Goal: Task Accomplishment & Management: Use online tool/utility

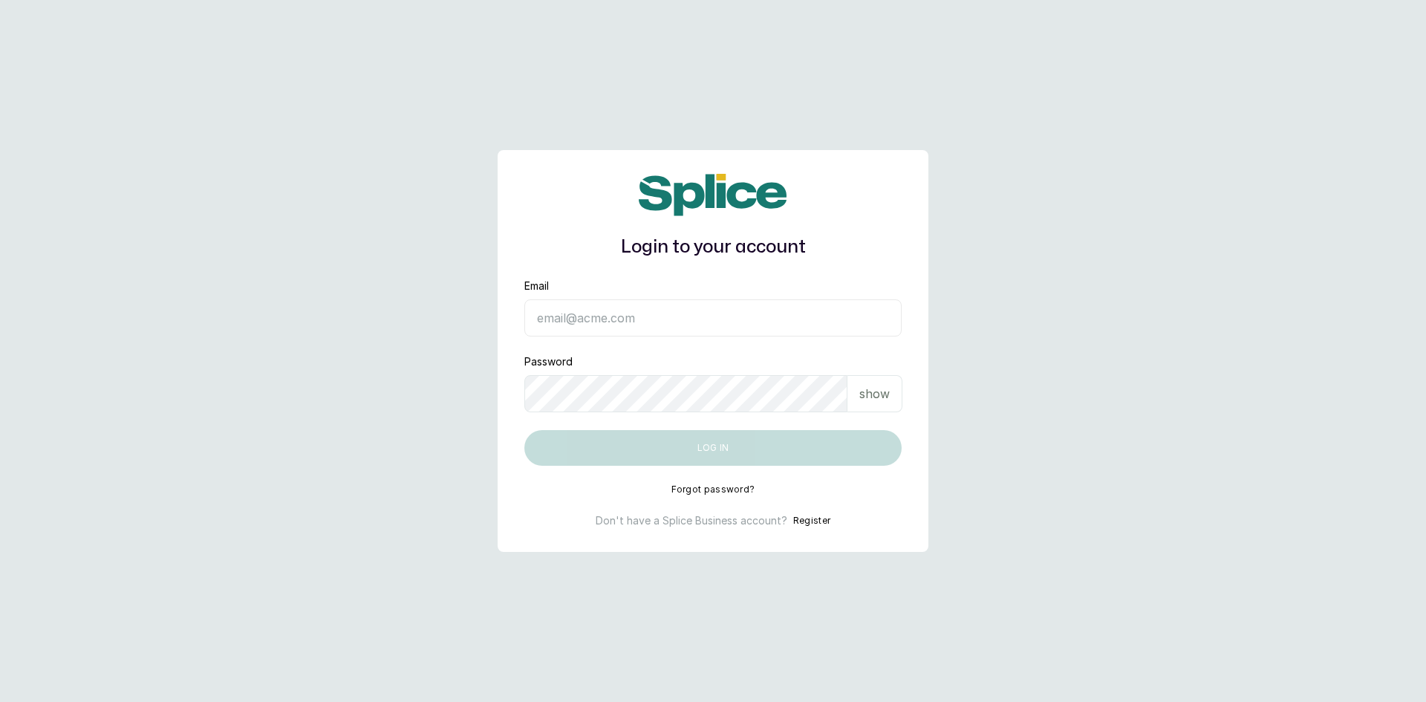
click at [568, 325] on input "Email" at bounding box center [713, 317] width 377 height 37
type input "[EMAIL_ADDRESS][DOMAIN_NAME]"
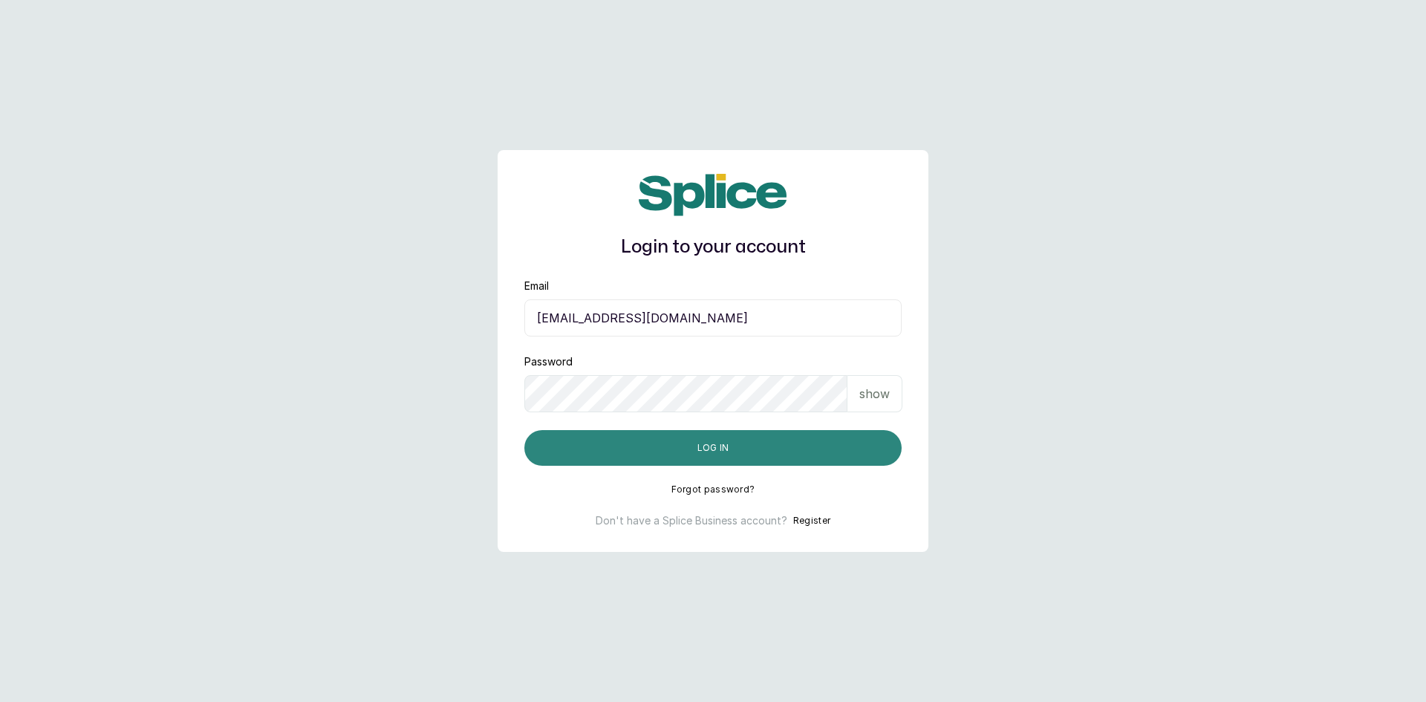
click at [733, 441] on button "Log in" at bounding box center [713, 448] width 377 height 36
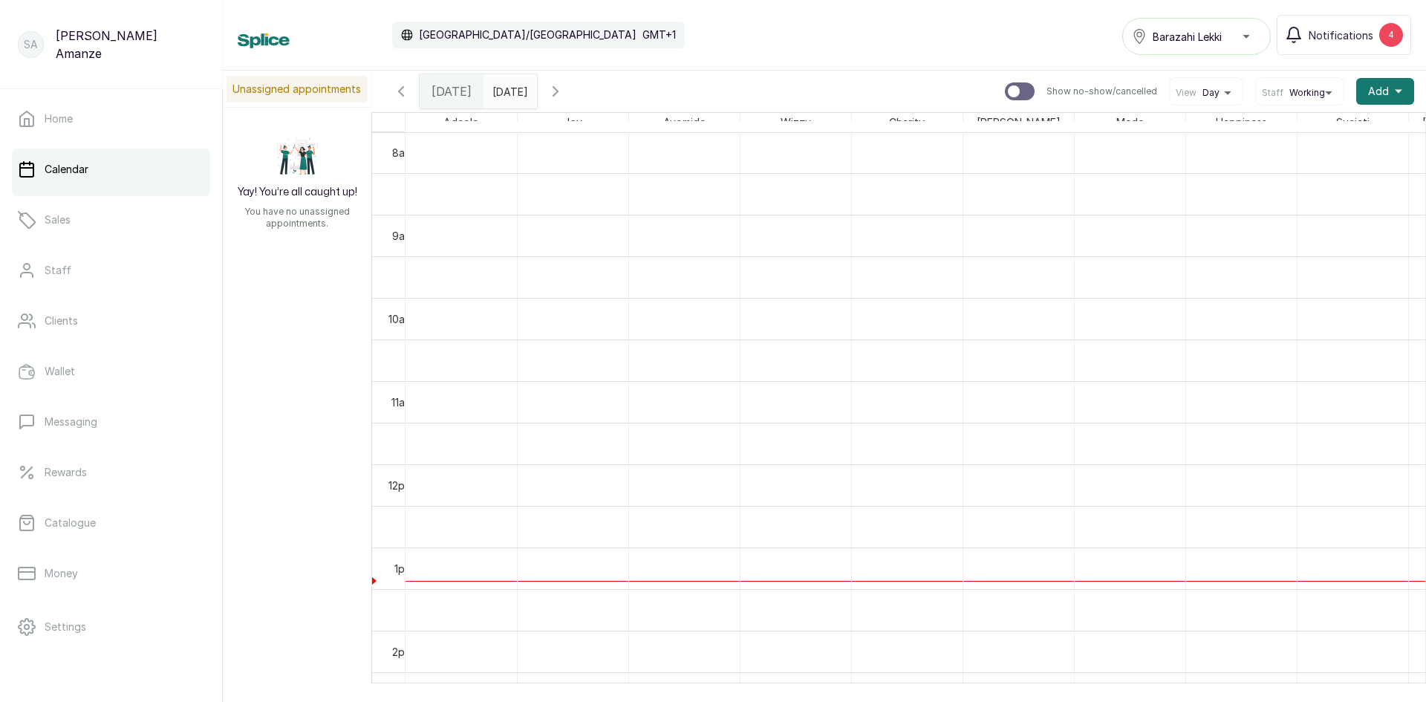
scroll to position [582, 0]
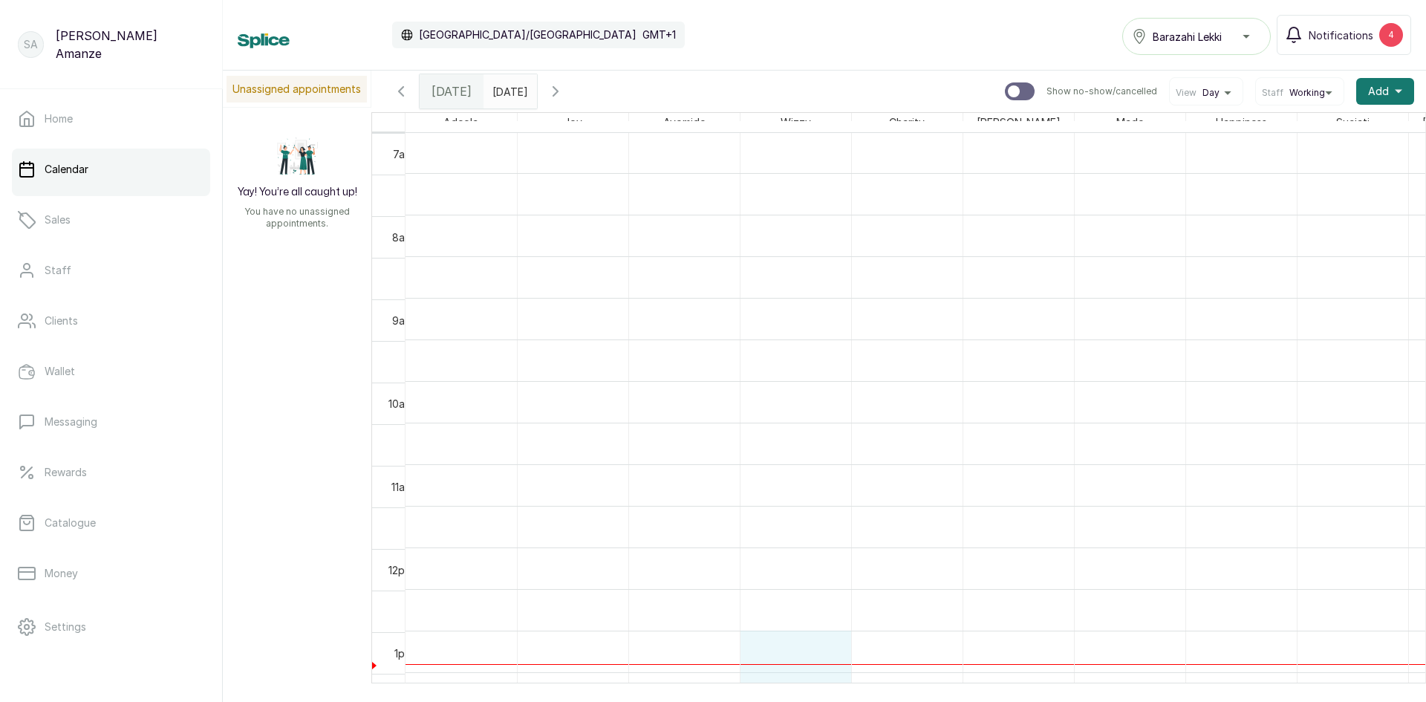
drag, startPoint x: 743, startPoint y: 669, endPoint x: 846, endPoint y: 682, distance: 104.1
click at [846, 682] on table "Adeola Joy Ayomide Wizzy Charity Michael Made Happiness Suciati ROSELYN Purity …" at bounding box center [898, 410] width 1055 height 597
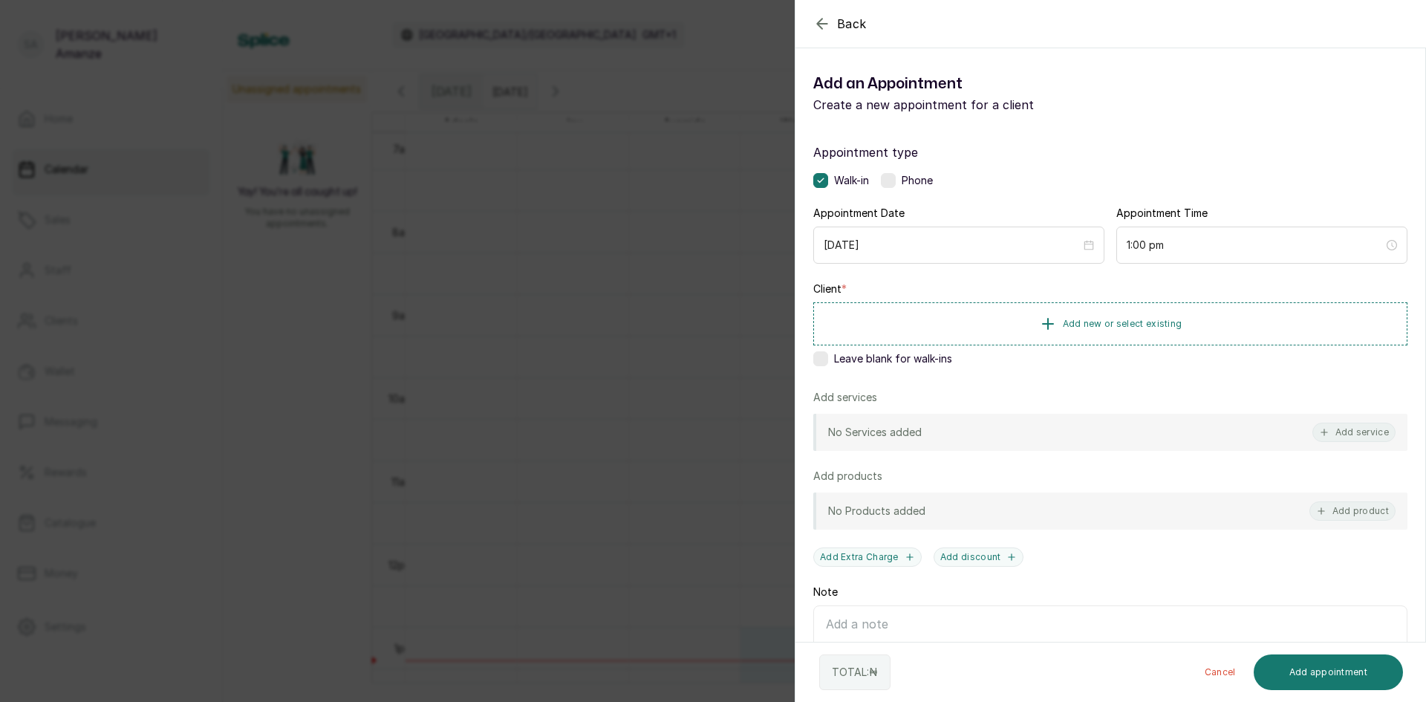
click at [727, 579] on div "Back Add Appointment Add an Appointment Create a new appointment for a client A…" at bounding box center [713, 351] width 1426 height 702
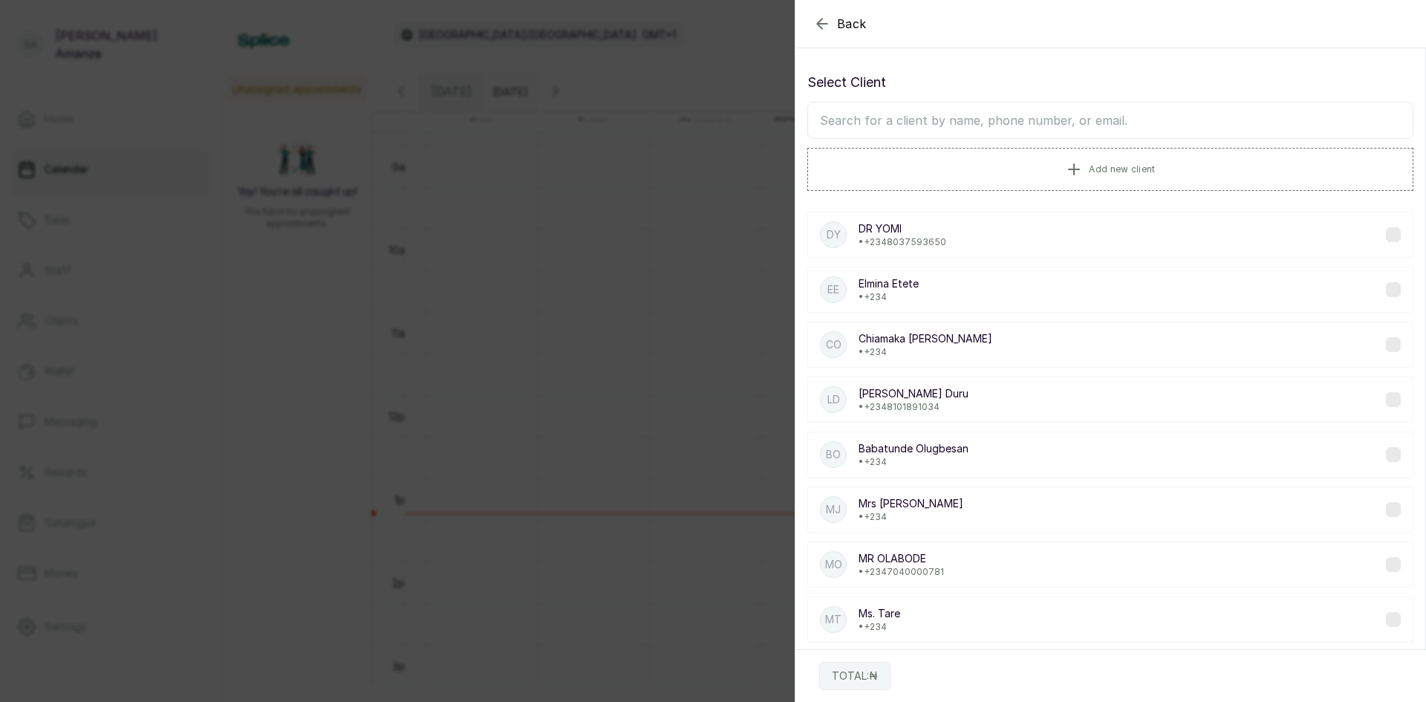
click at [974, 123] on input "text" at bounding box center [1111, 120] width 606 height 37
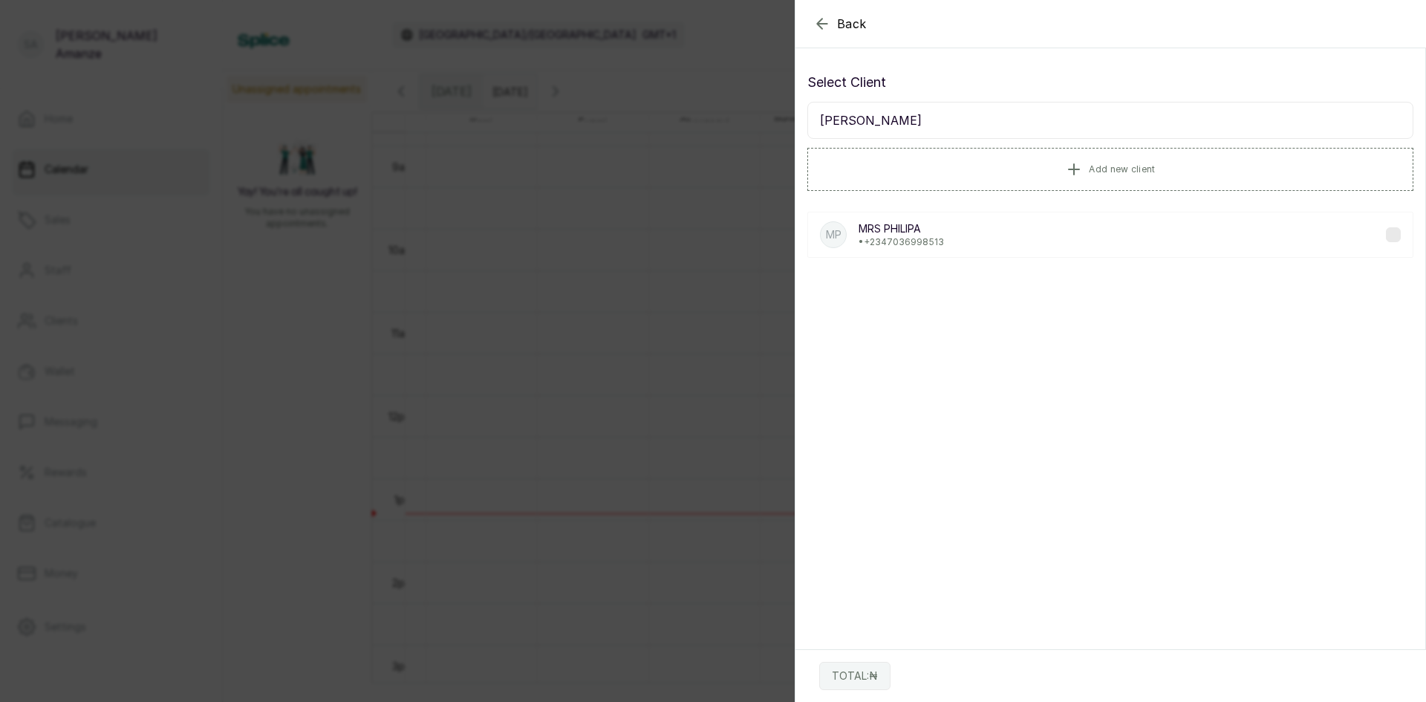
type input "philip"
click at [951, 228] on div "MP MRS PHILIPA • +234 7036998513" at bounding box center [1111, 235] width 606 height 46
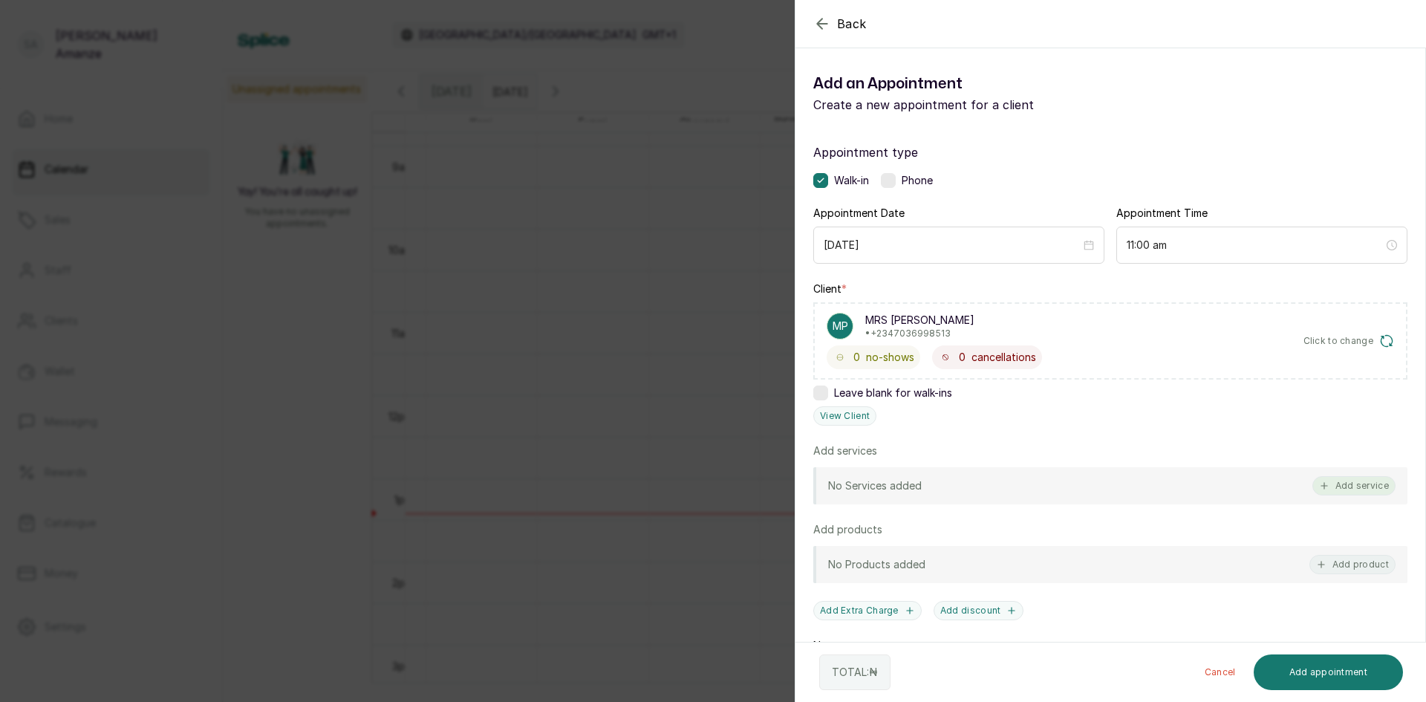
click at [1366, 485] on button "Add service" at bounding box center [1354, 485] width 83 height 19
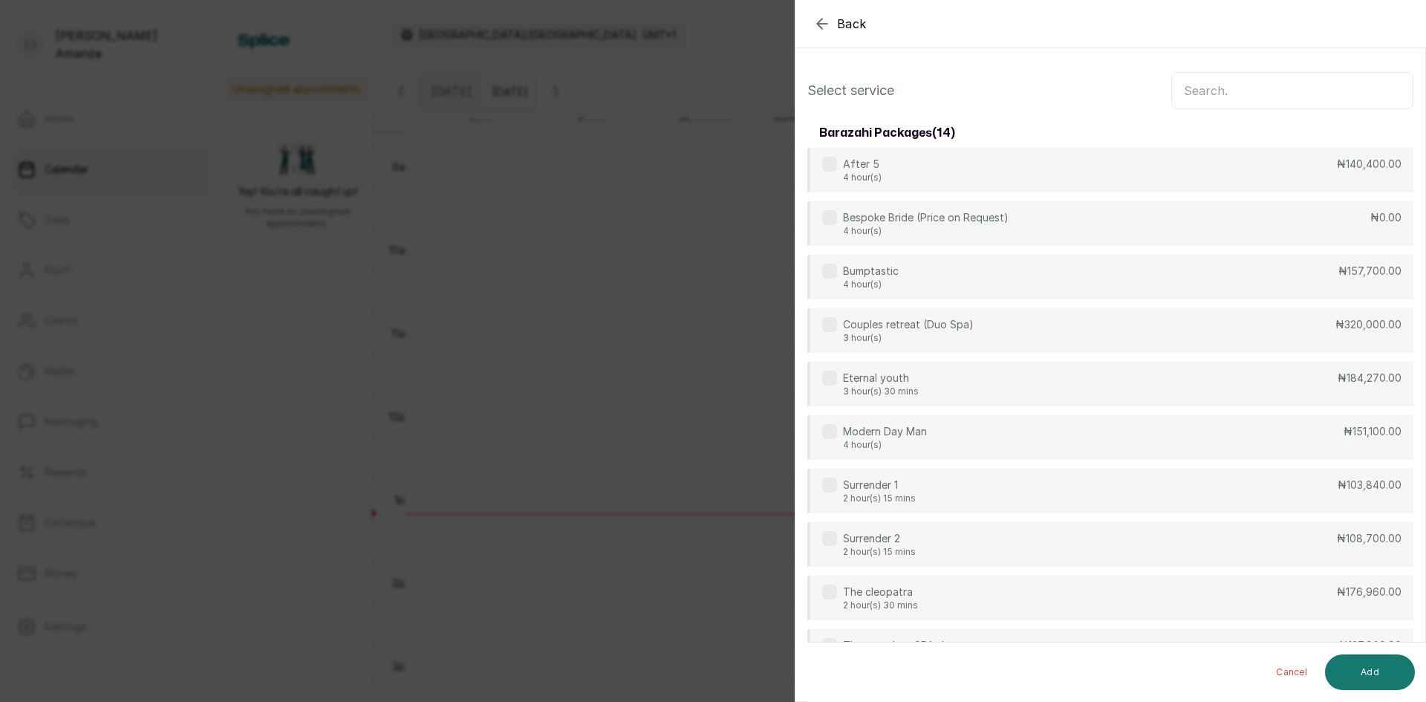
click at [1219, 103] on input "text" at bounding box center [1293, 90] width 242 height 37
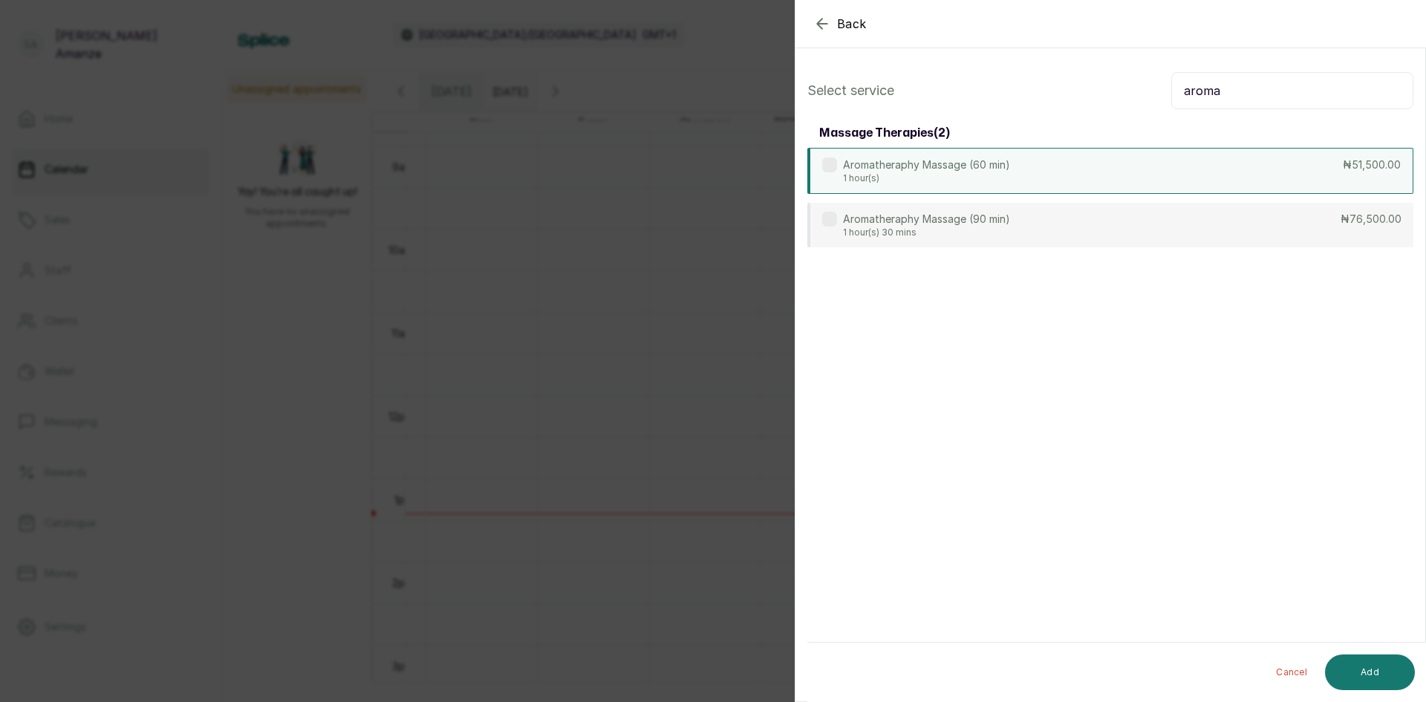
type input "aroma"
click at [978, 179] on p "1 hour(s)" at bounding box center [926, 178] width 167 height 12
click at [1352, 672] on button "Add" at bounding box center [1370, 673] width 90 height 36
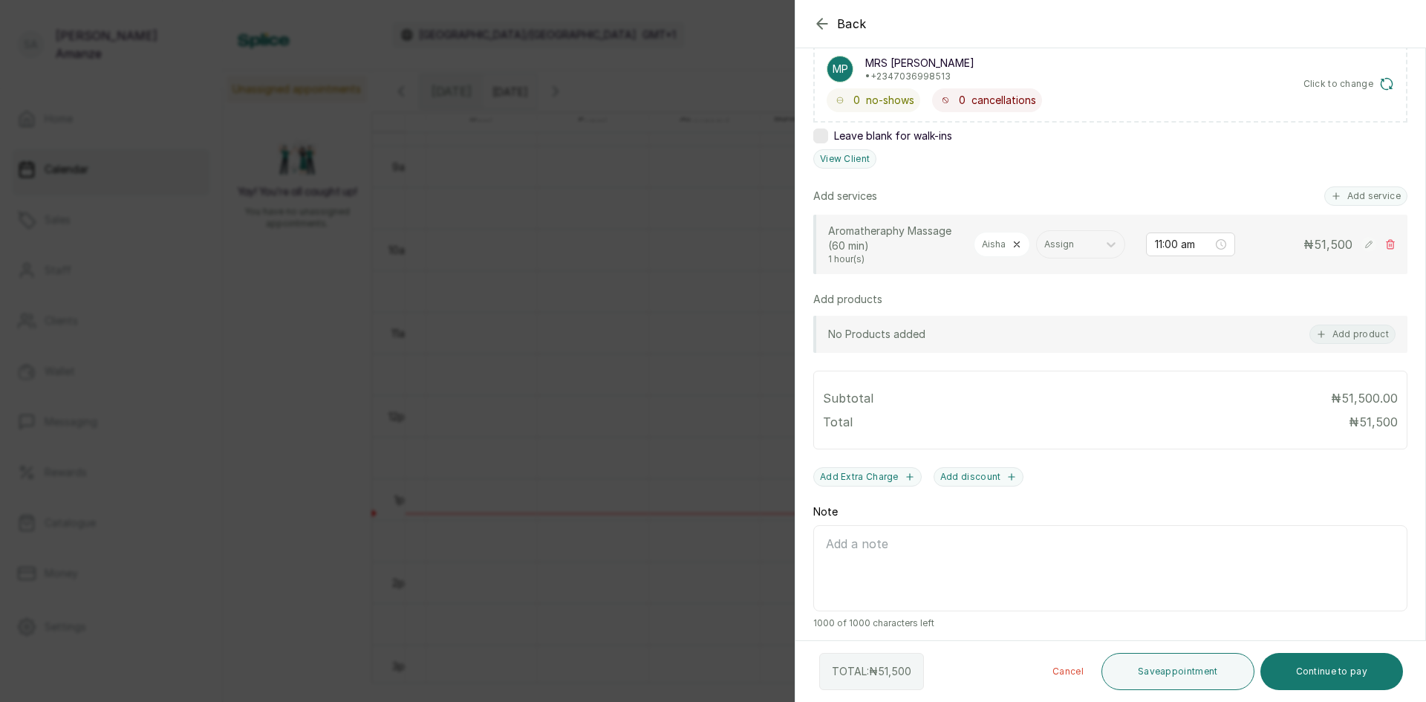
scroll to position [280, 0]
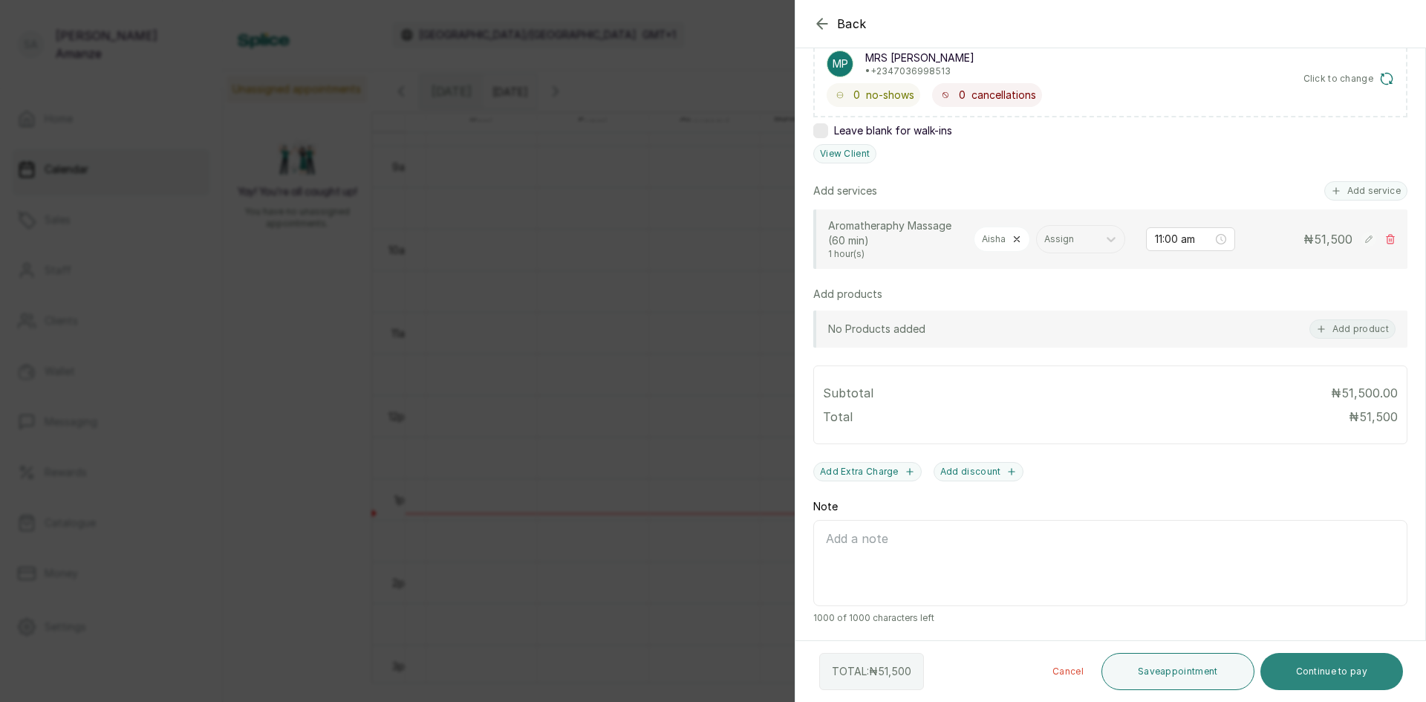
click at [1325, 664] on button "Continue to pay" at bounding box center [1332, 671] width 143 height 37
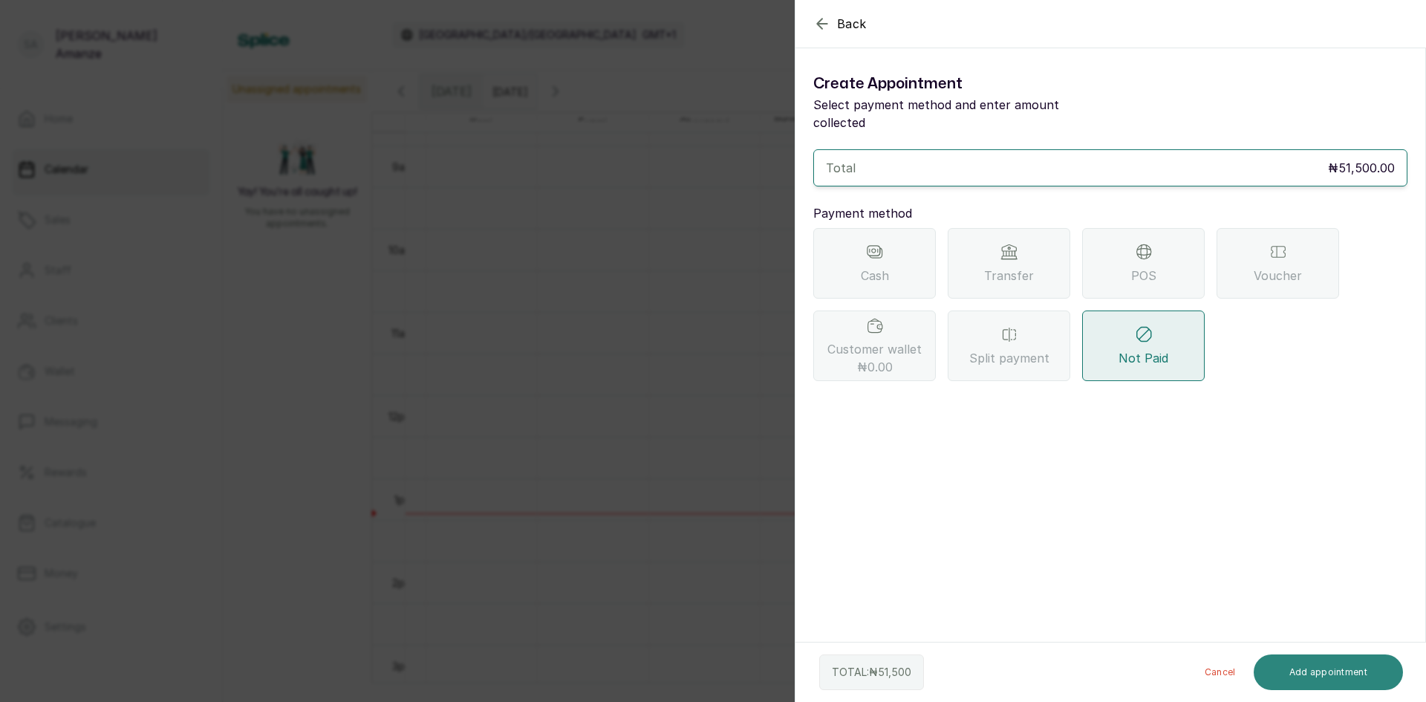
scroll to position [0, 0]
click at [981, 270] on div "Transfer" at bounding box center [1009, 263] width 123 height 71
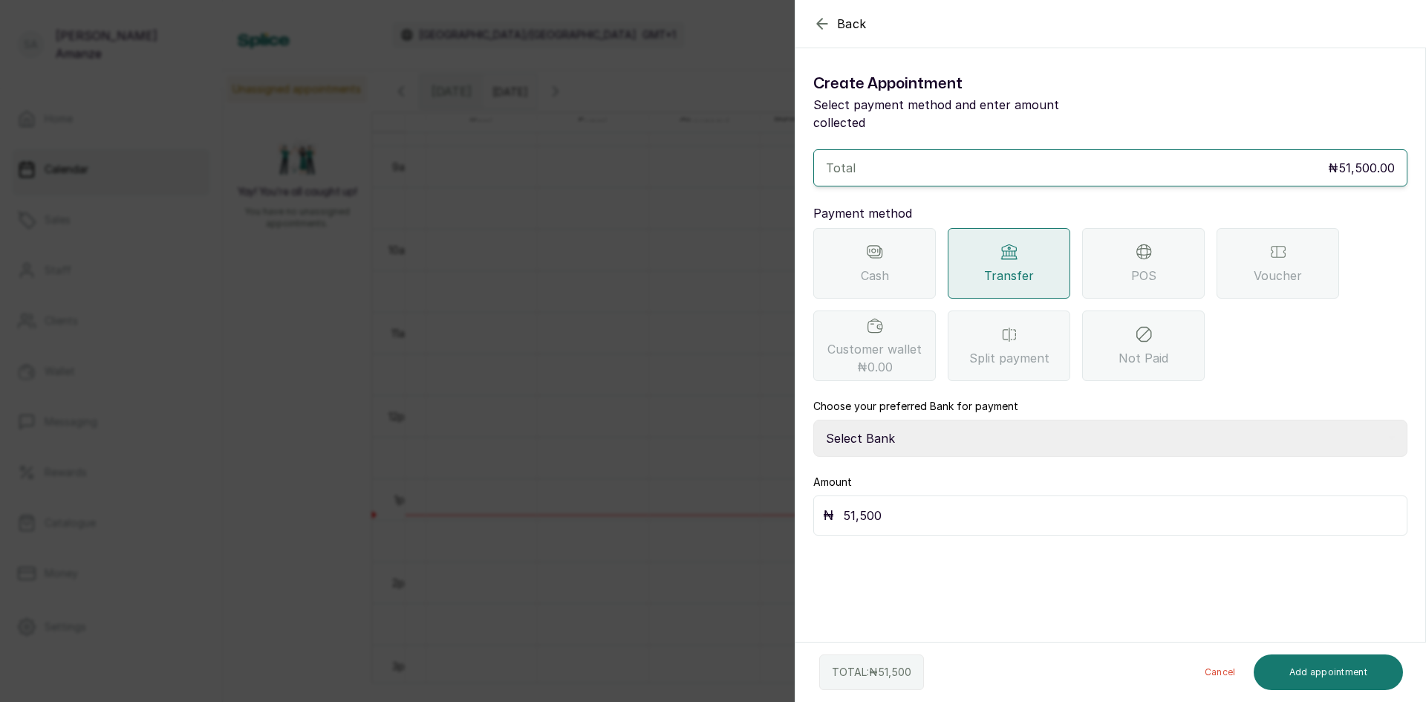
click at [888, 424] on select "Select Bank BARAZAHI LIMITED Access Bank TRACTION/TR BARAZAHI Paystack-Titan Ba…" at bounding box center [1111, 438] width 594 height 37
select select "3da602f6-cb5f-407a-81f6-dc86d0307638"
click at [814, 420] on select "Select Bank BARAZAHI LIMITED Access Bank TRACTION/TR BARAZAHI Paystack-Titan Ba…" at bounding box center [1111, 438] width 594 height 37
click at [1305, 675] on button "Add appointment" at bounding box center [1329, 673] width 150 height 36
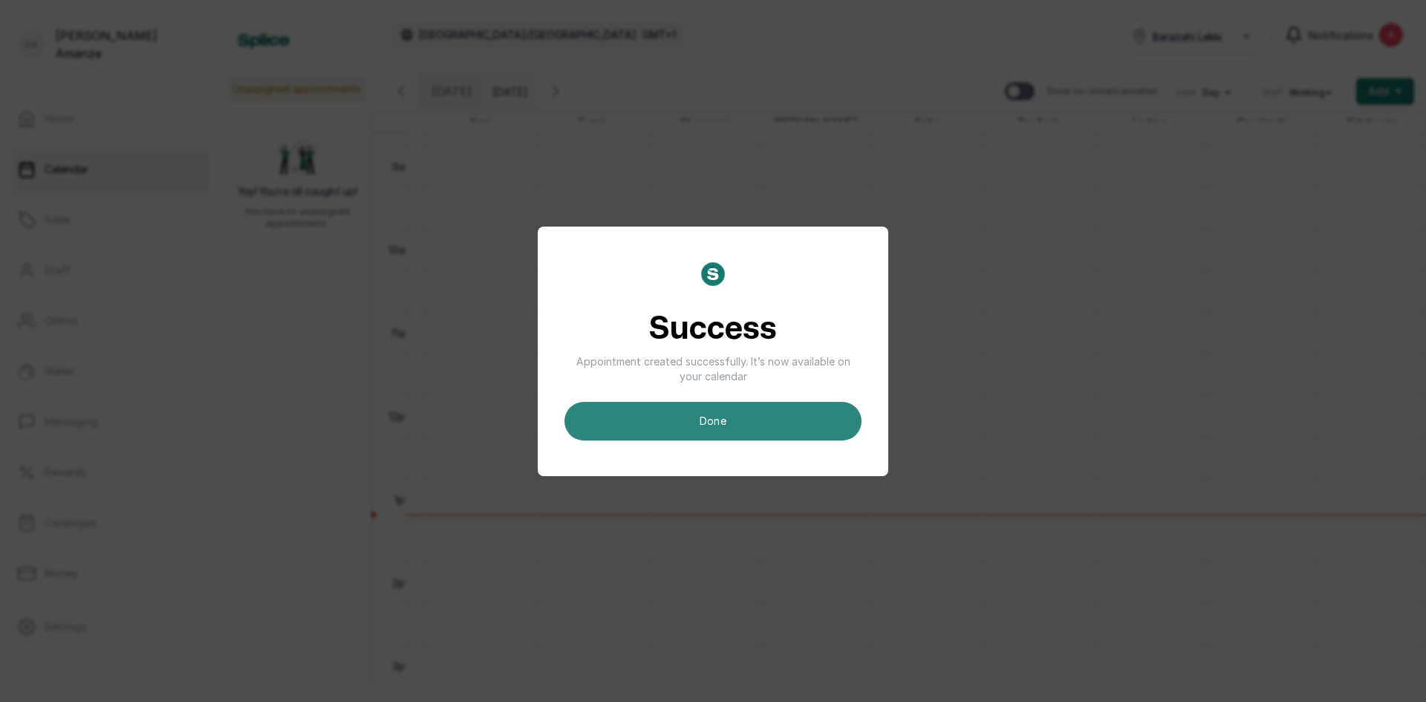
click at [715, 422] on button "done" at bounding box center [713, 421] width 297 height 39
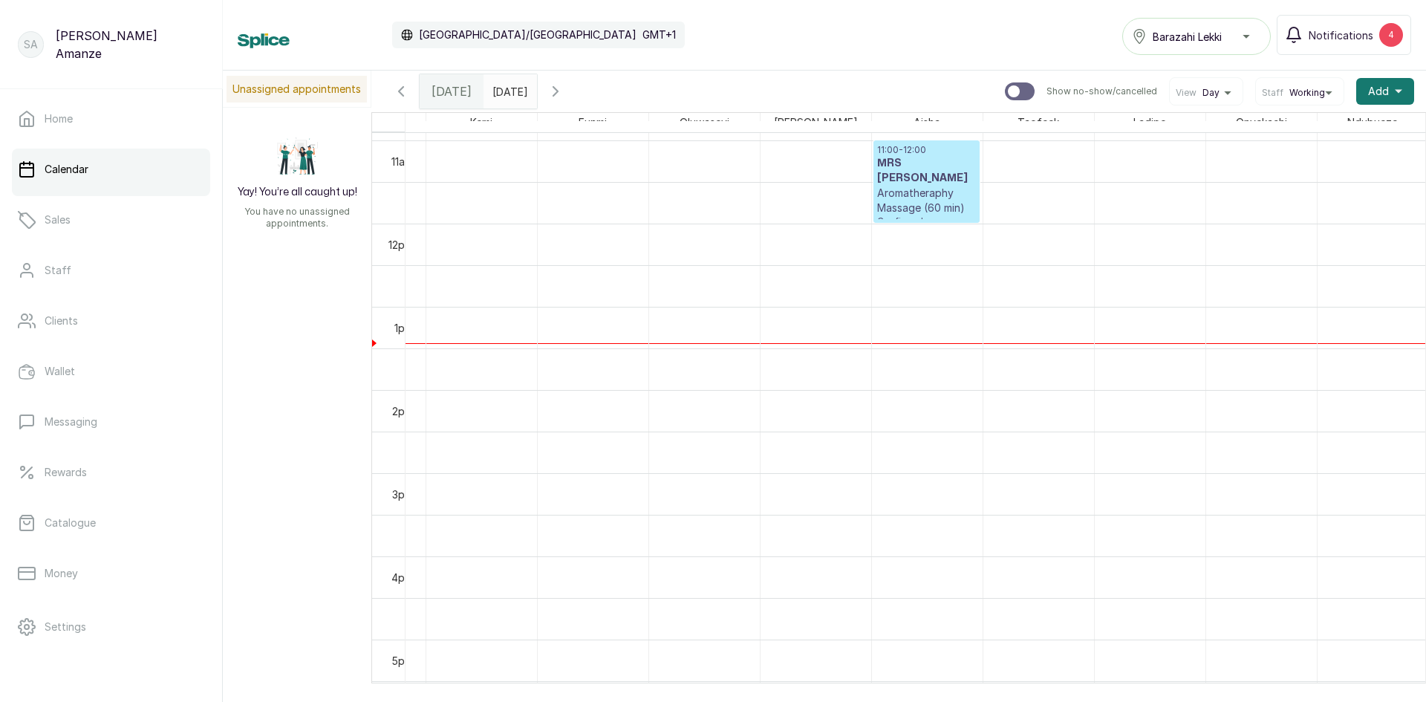
scroll to position [693, 0]
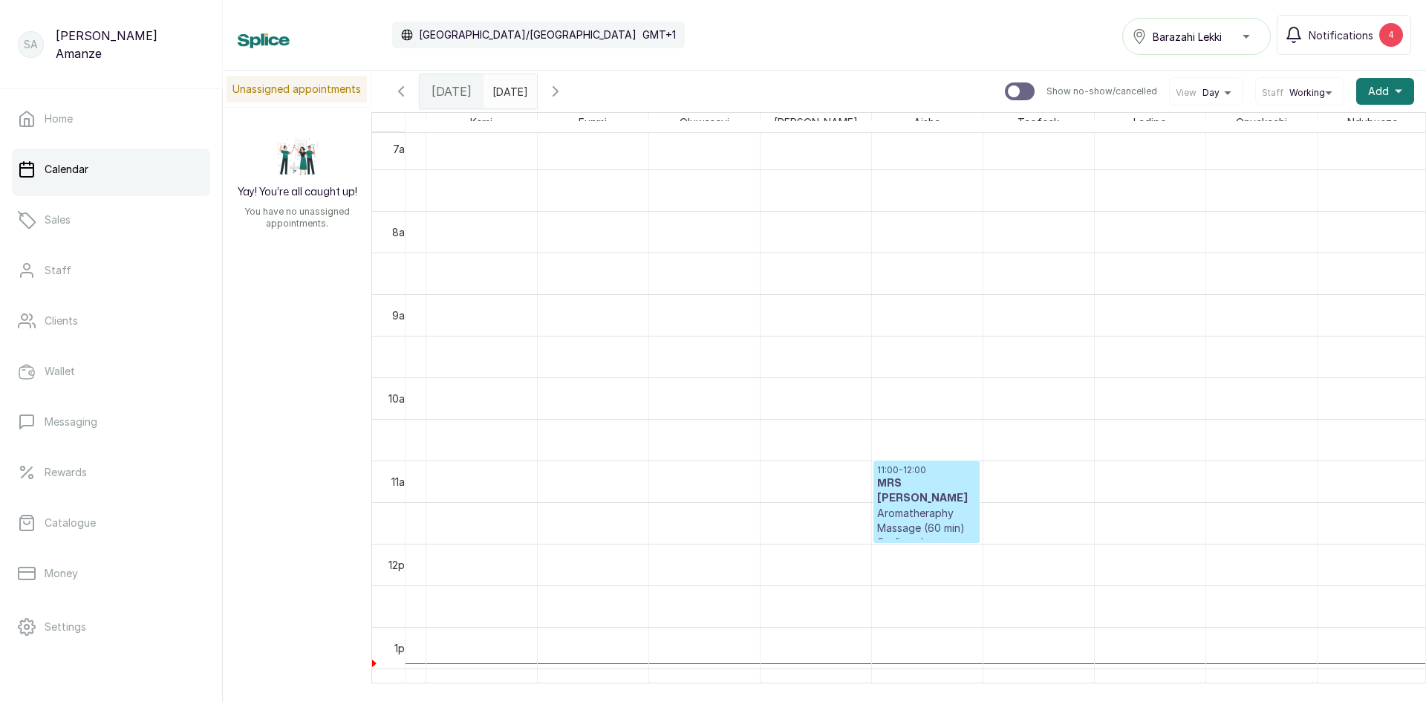
click at [928, 511] on p "Aromatheraphy Massage (60 min)" at bounding box center [926, 521] width 99 height 30
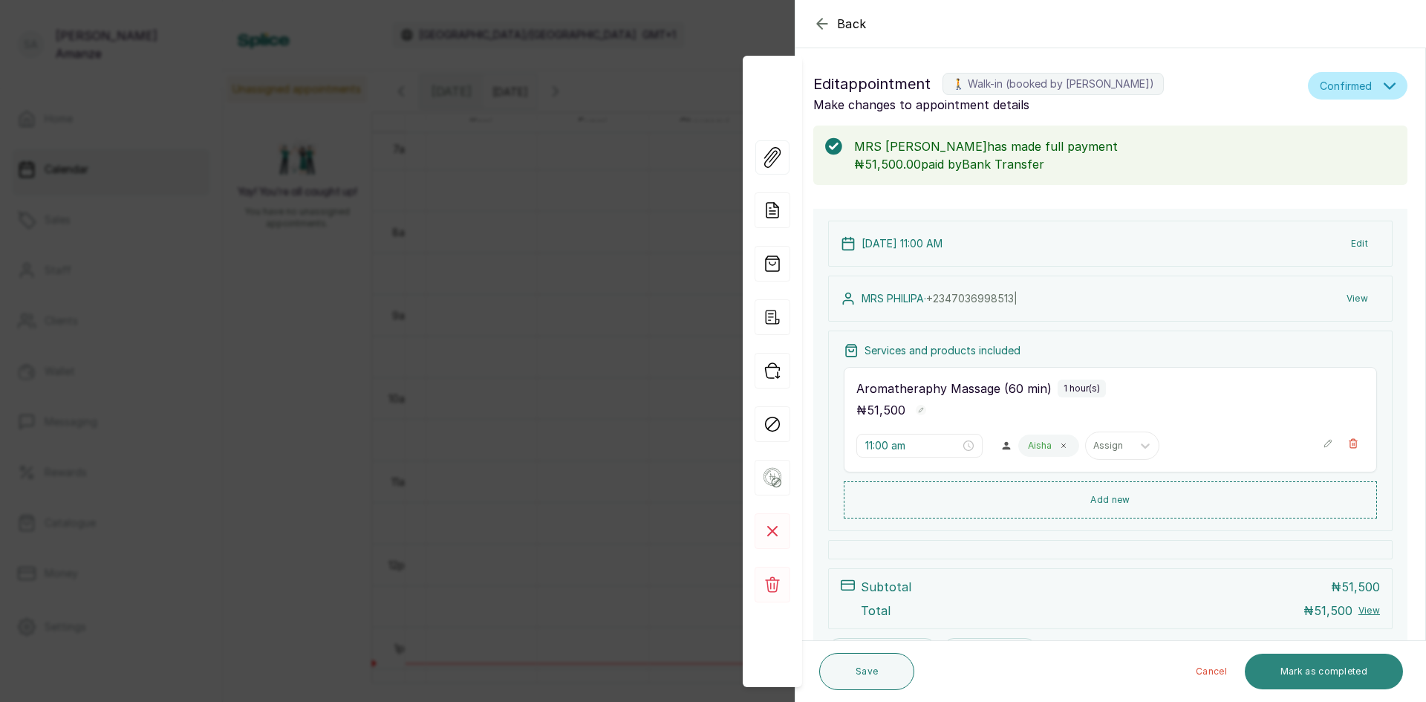
click at [1284, 671] on button "Mark as completed" at bounding box center [1324, 672] width 158 height 36
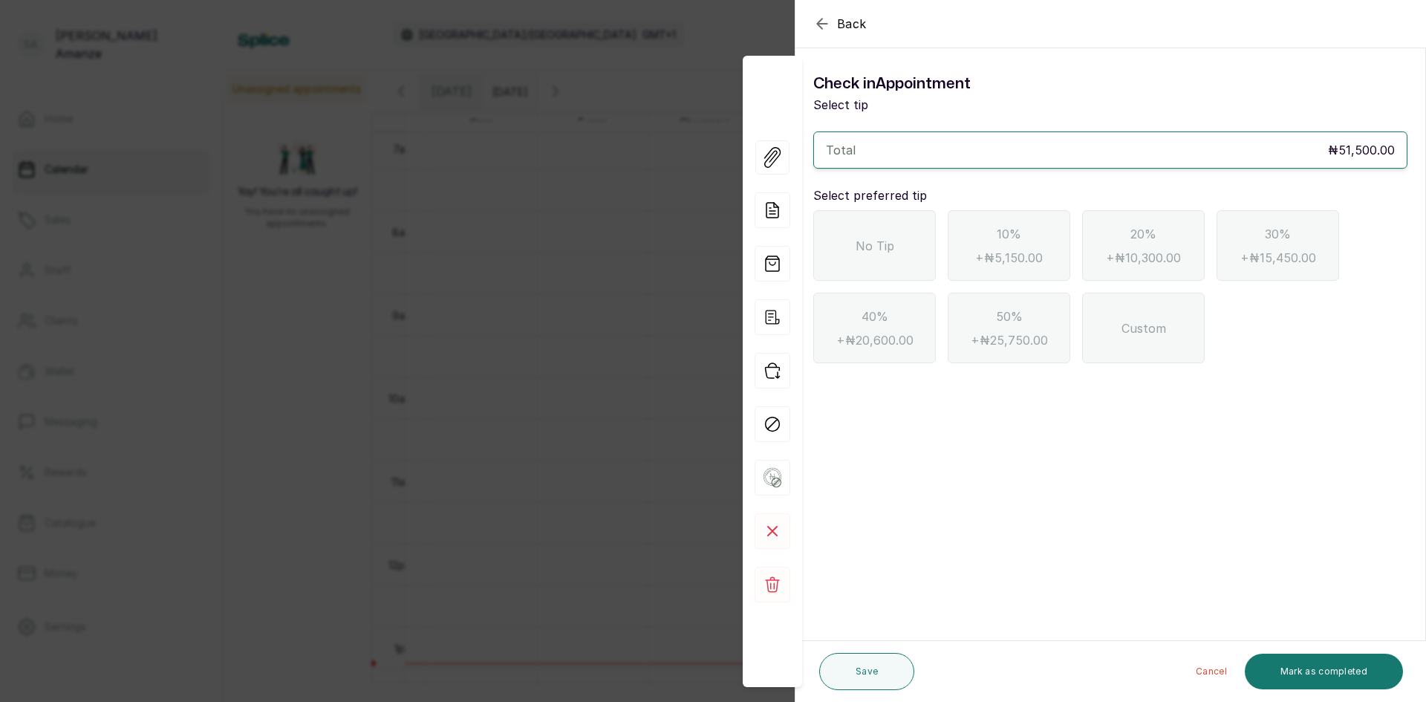
click at [884, 233] on div "No Tip" at bounding box center [875, 245] width 123 height 71
click at [1334, 674] on button "Mark as completed" at bounding box center [1324, 672] width 158 height 36
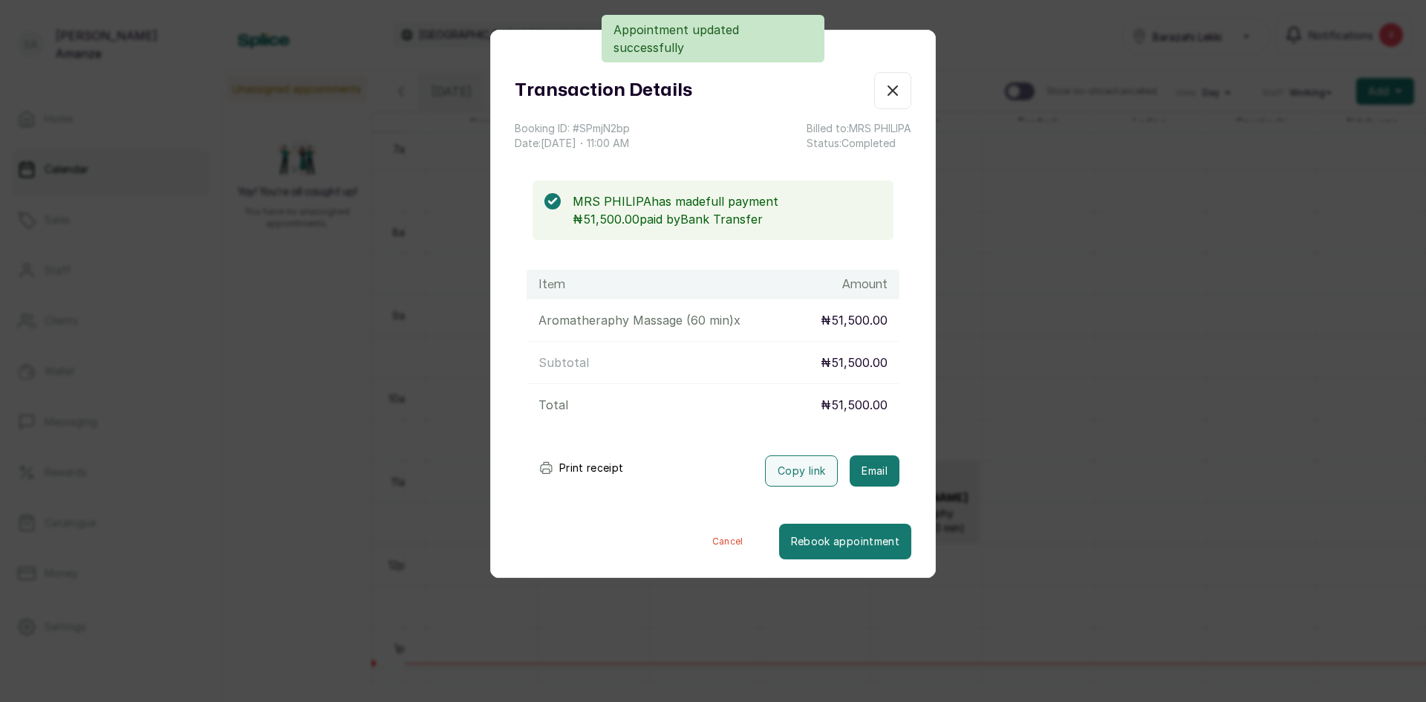
click at [886, 91] on icon "button" at bounding box center [893, 91] width 18 height 18
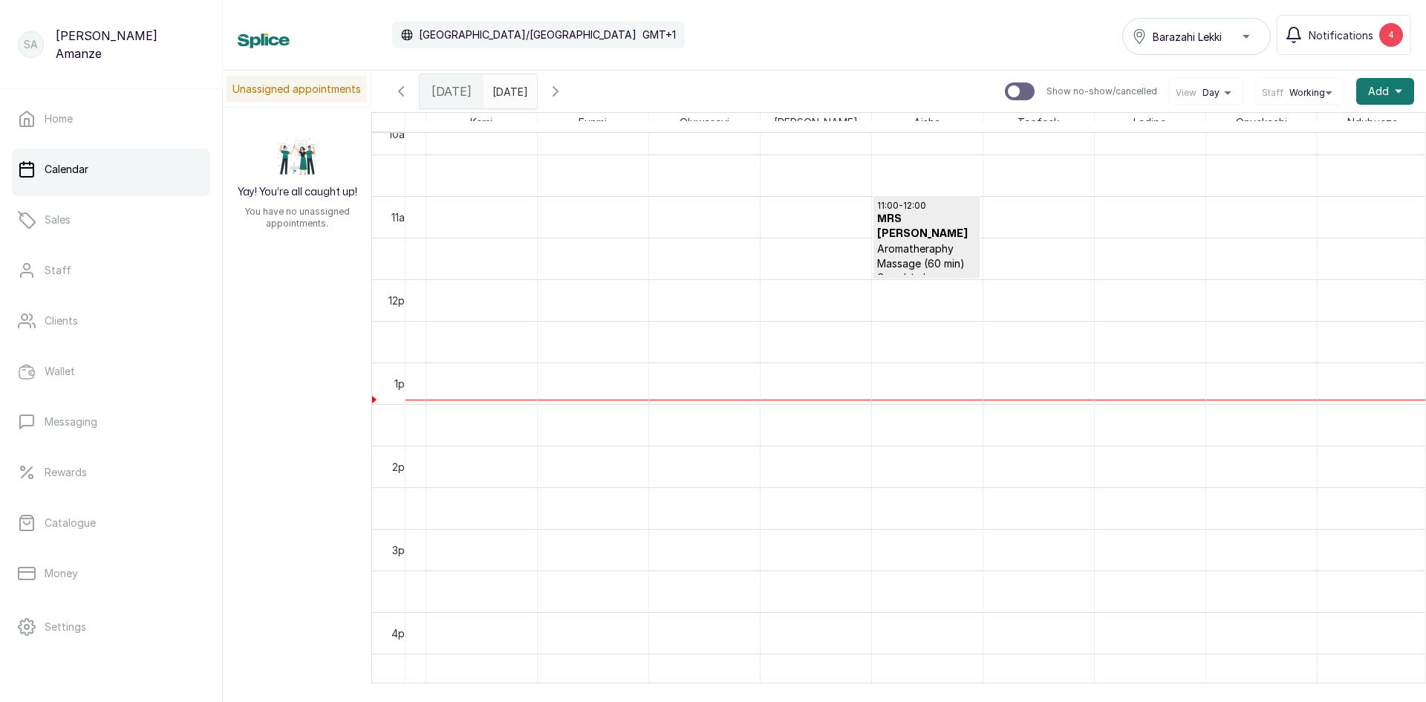
scroll to position [885, 0]
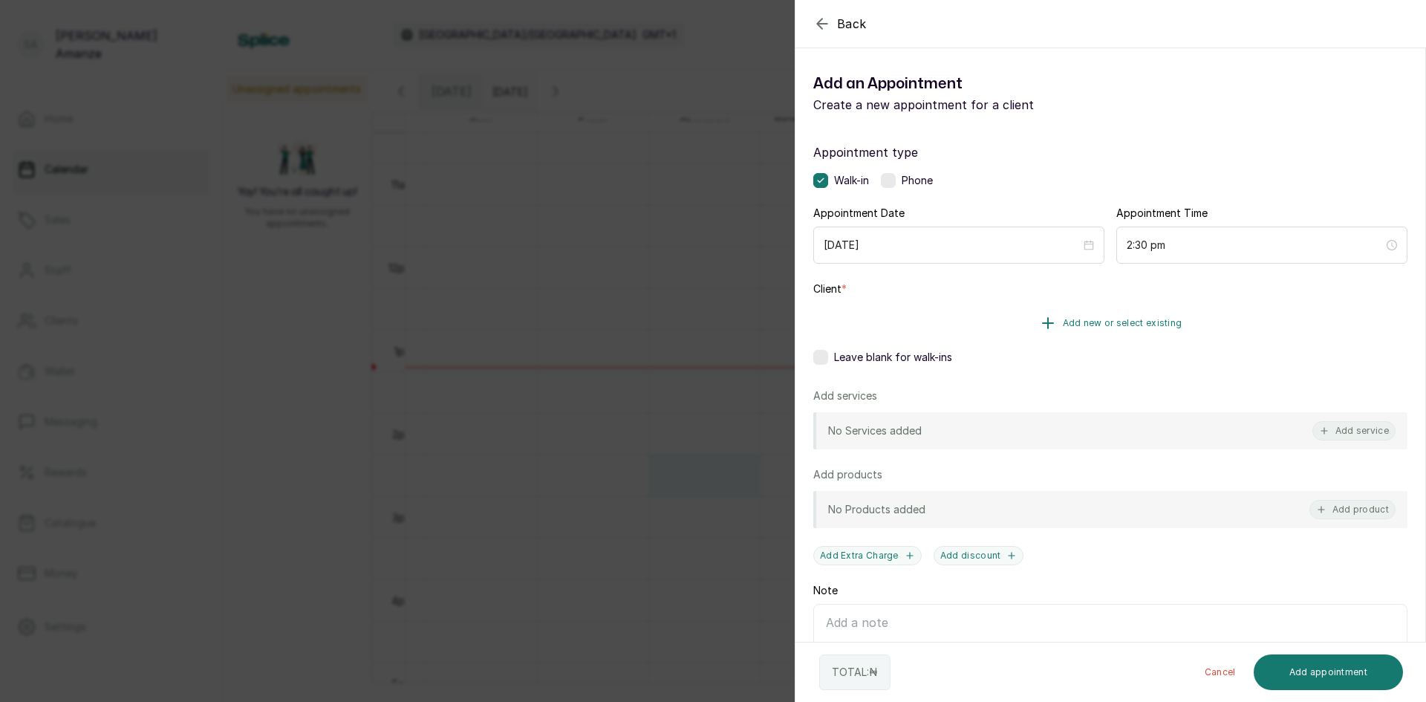
click at [1024, 323] on button "Add new or select existing" at bounding box center [1111, 323] width 594 height 42
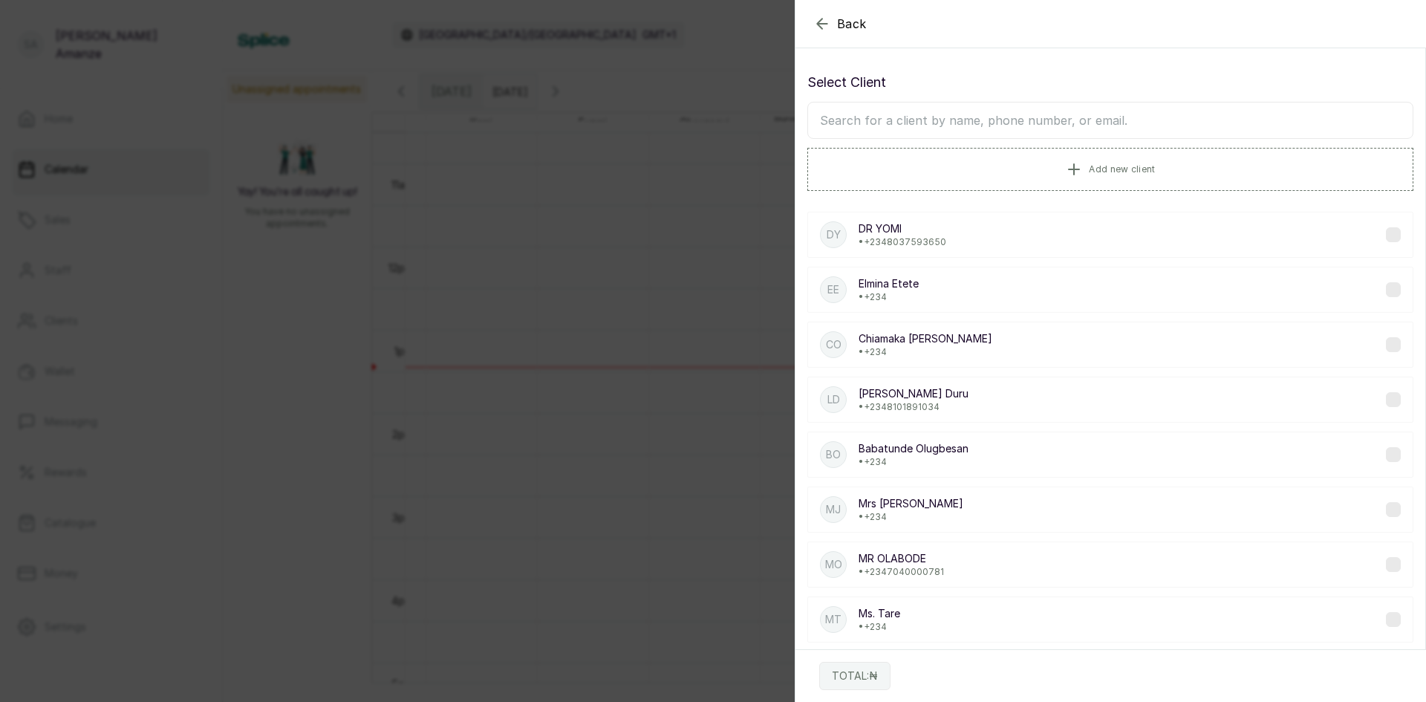
click at [1054, 129] on input "text" at bounding box center [1111, 120] width 606 height 37
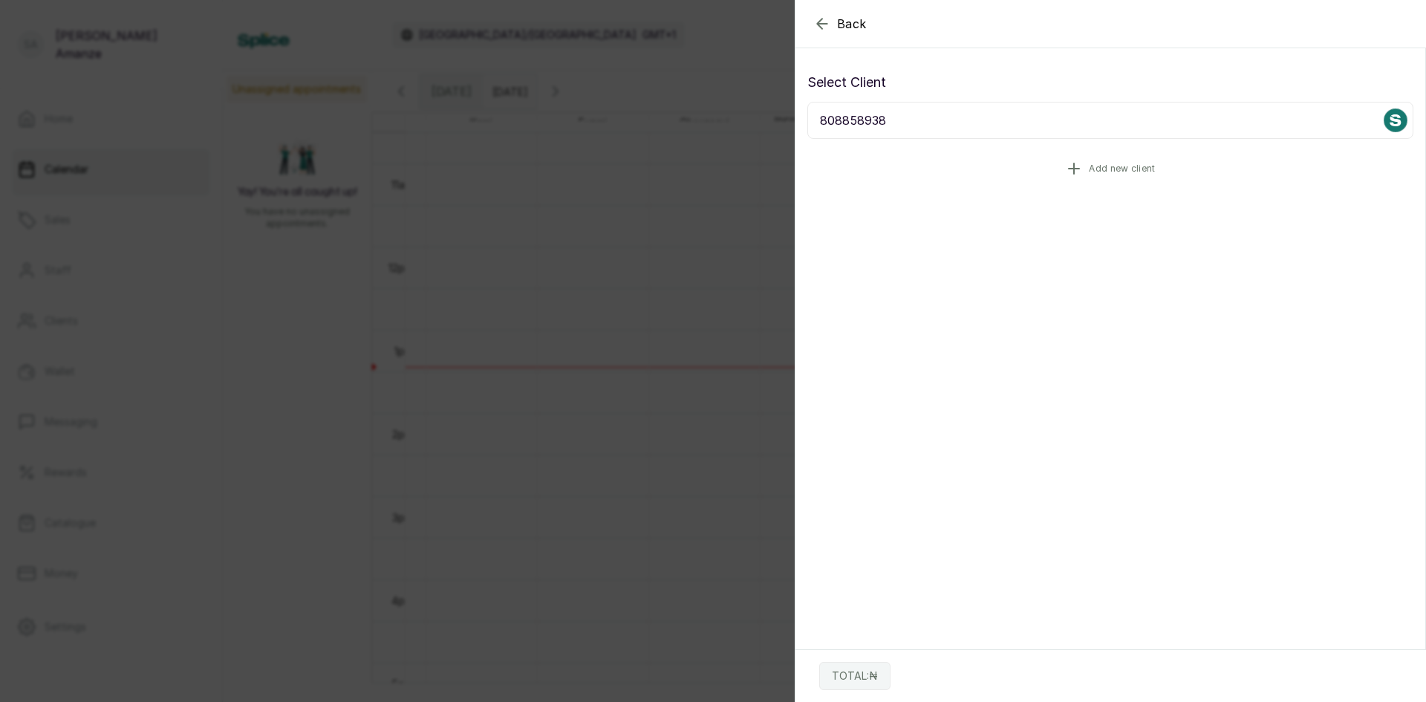
type input "808858938"
click at [1074, 179] on button "Add new client" at bounding box center [1111, 169] width 606 height 42
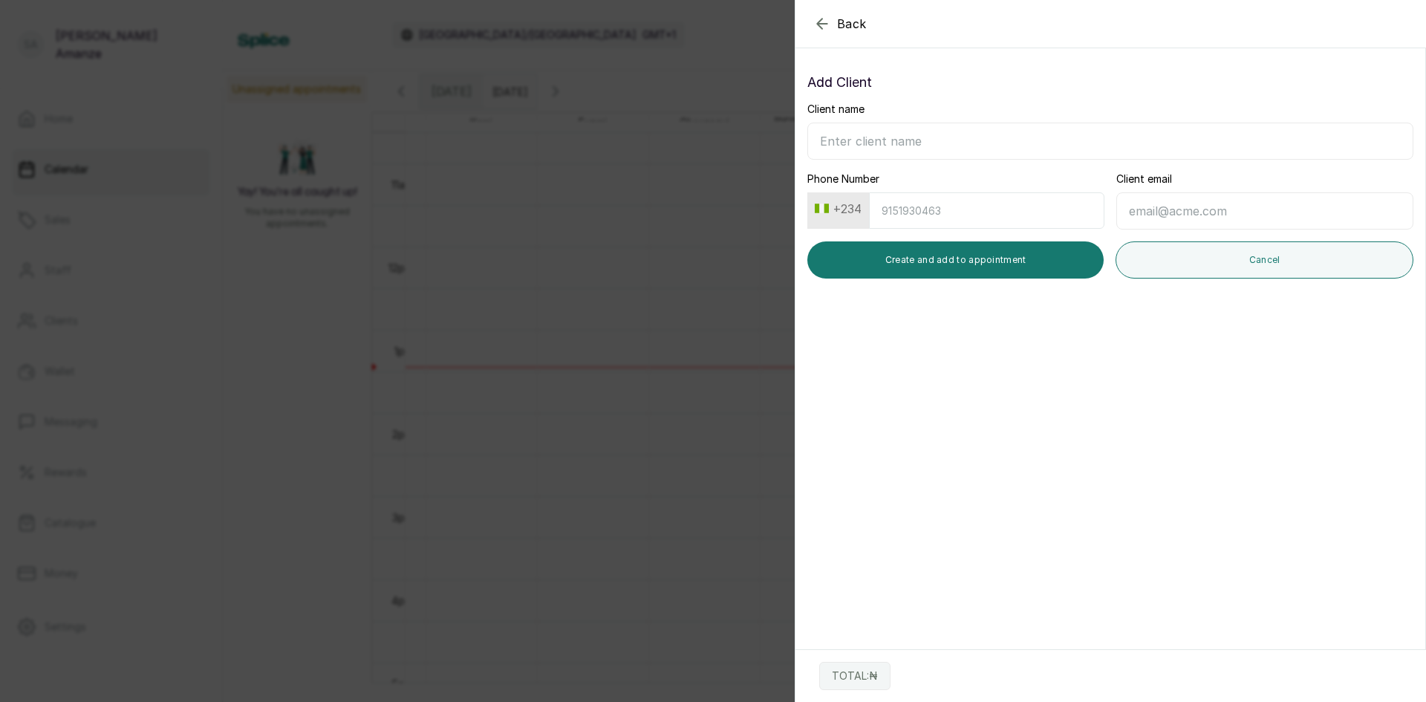
click at [996, 146] on input "Client name" at bounding box center [1111, 141] width 606 height 37
type input "m"
type input "Mr. Dayo"
click at [926, 189] on div "Phone Number +234" at bounding box center [956, 200] width 297 height 57
click at [906, 210] on input "Phone Number" at bounding box center [987, 210] width 236 height 36
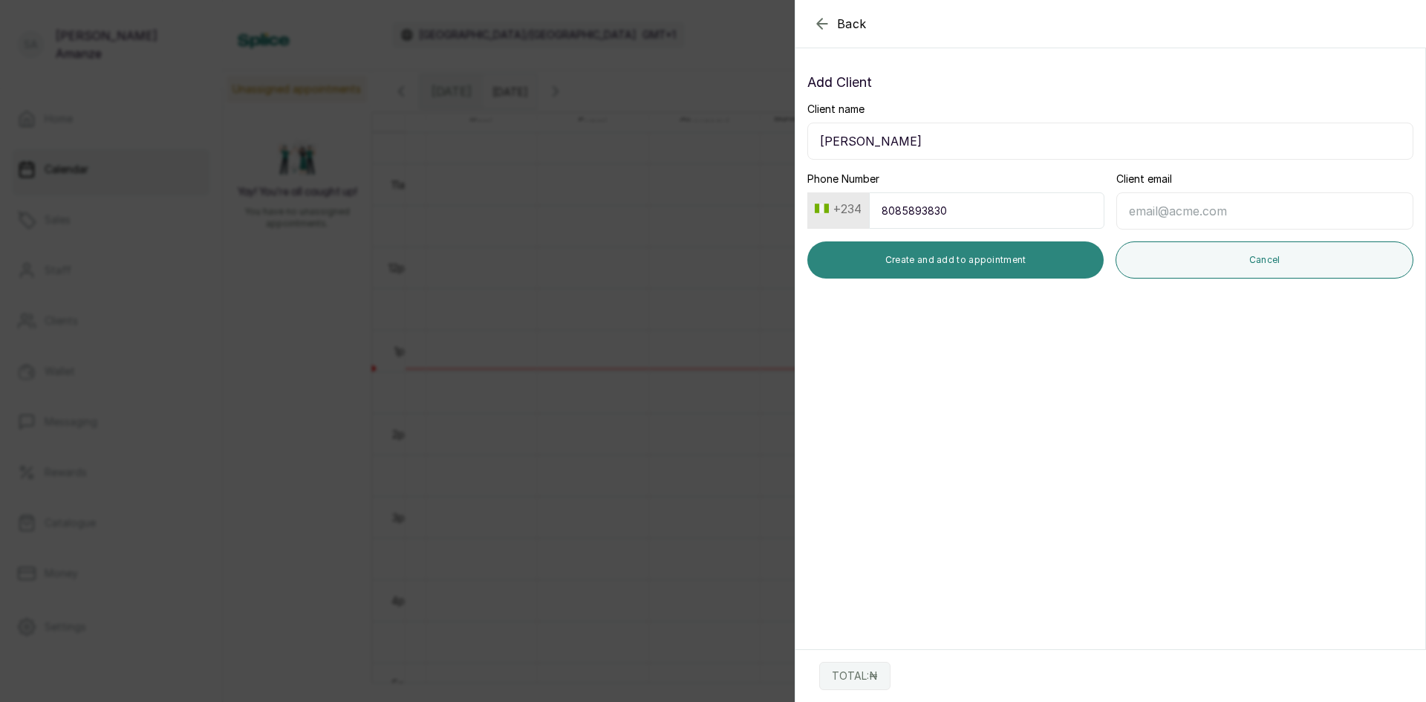
type input "8085893830"
click at [913, 261] on button "Create and add to appointment" at bounding box center [956, 259] width 296 height 37
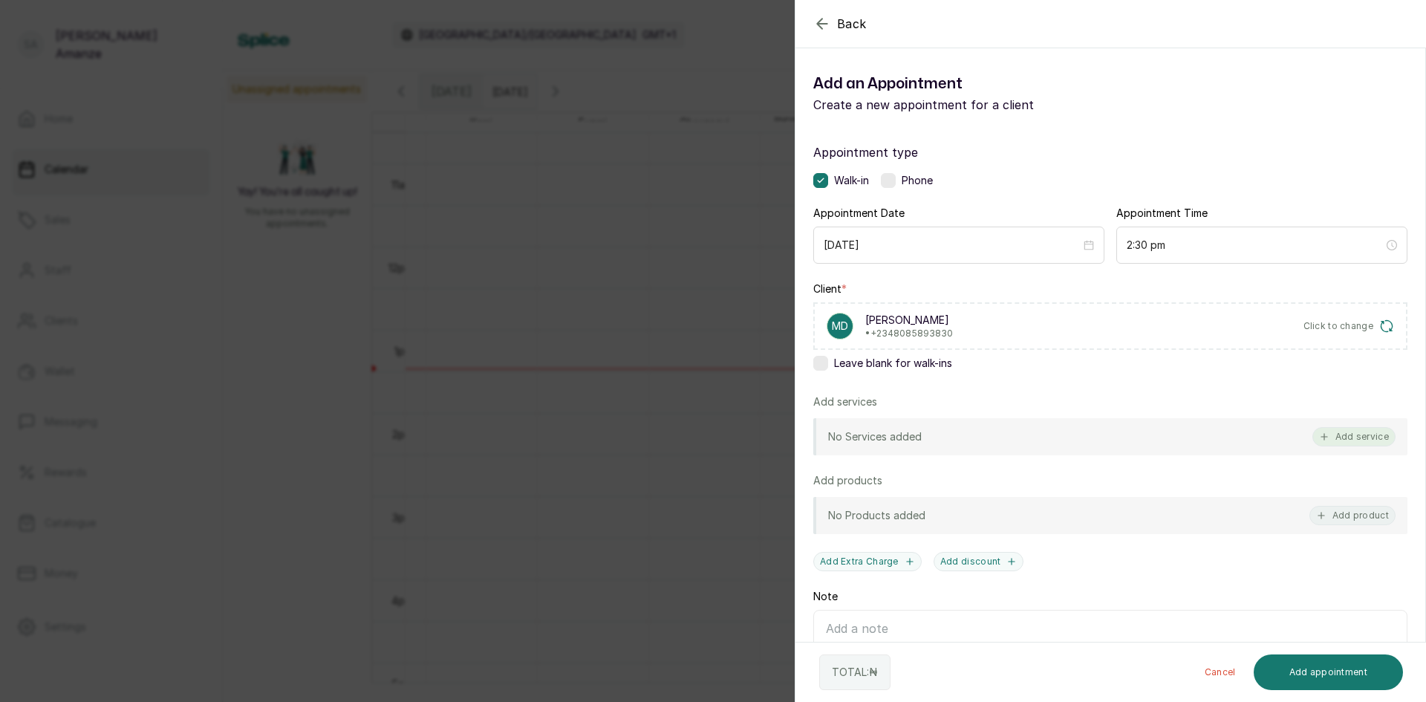
click at [1351, 437] on button "Add service" at bounding box center [1354, 436] width 83 height 19
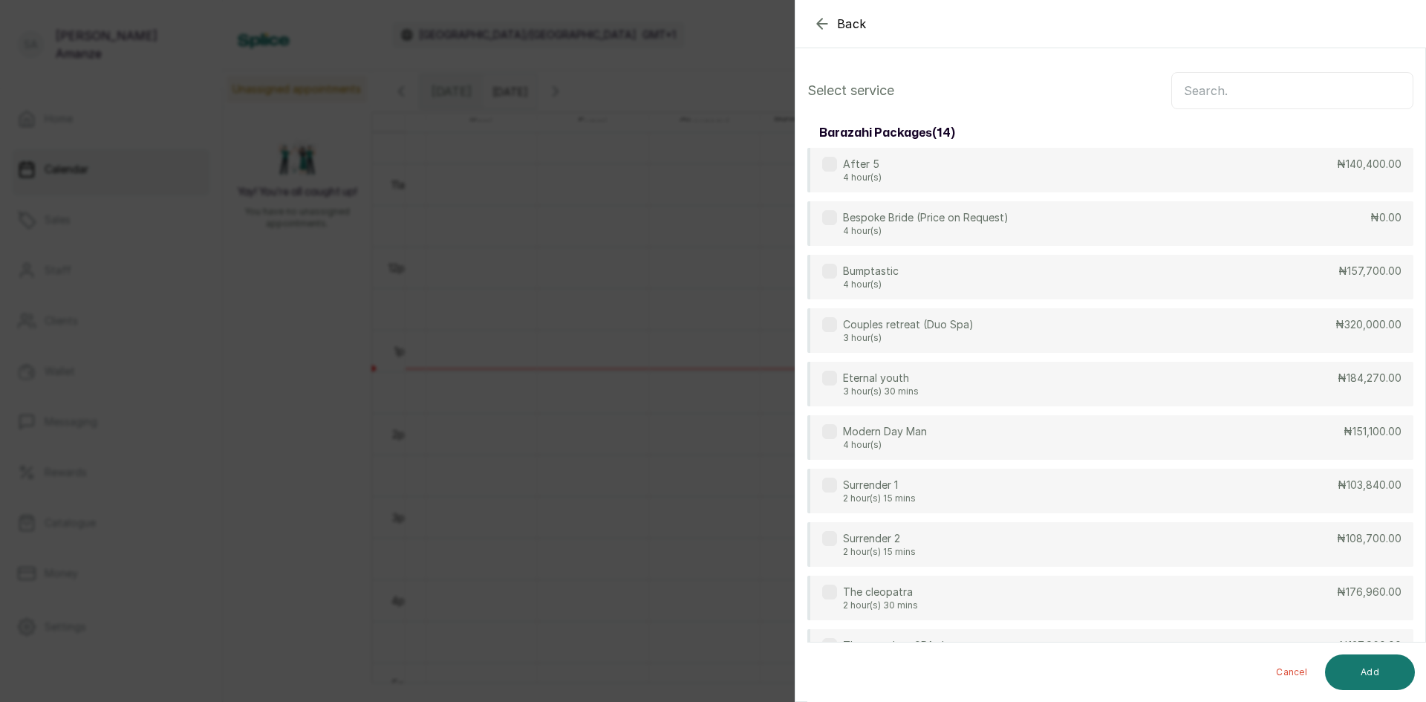
click at [1210, 96] on input "text" at bounding box center [1293, 90] width 242 height 37
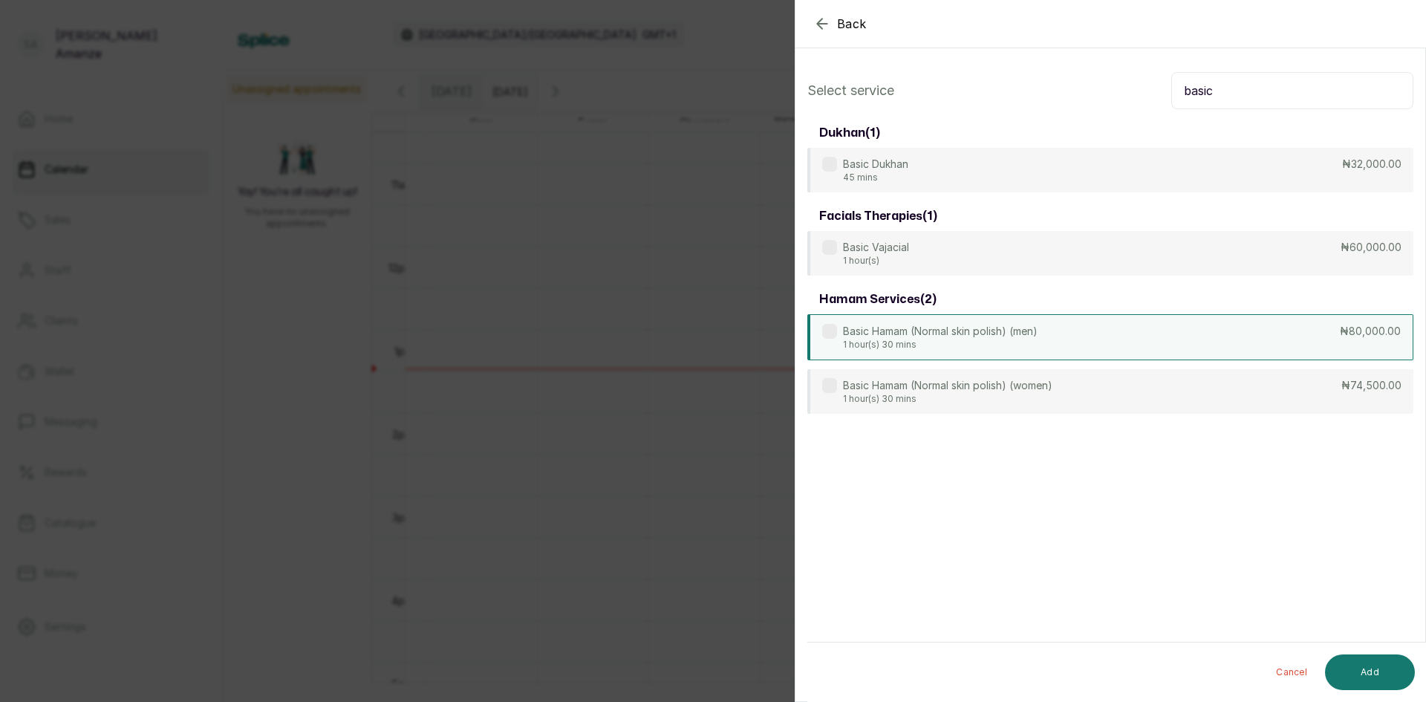
click at [921, 336] on p "Basic Hamam (Normal skin polish) (men)" at bounding box center [940, 331] width 195 height 15
drag, startPoint x: 1224, startPoint y: 86, endPoint x: 1123, endPoint y: 118, distance: 106.7
click at [1123, 118] on div "Select service basic dukhan ( 1 ) Basic Dukhan 45 mins ₦32,000.00 facials thera…" at bounding box center [1111, 243] width 630 height 366
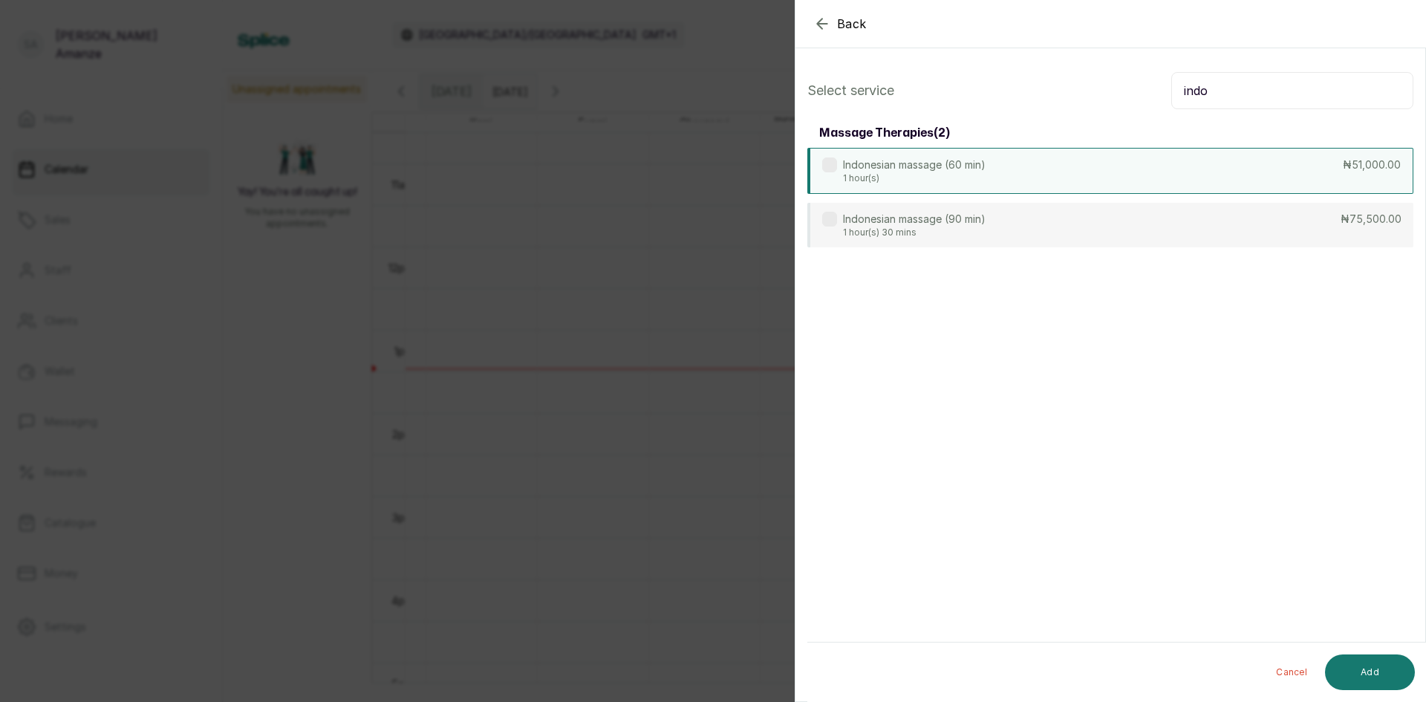
type input "indo"
click at [983, 173] on p "1 hour(s)" at bounding box center [914, 178] width 143 height 12
click at [1357, 669] on button "Add" at bounding box center [1370, 673] width 90 height 36
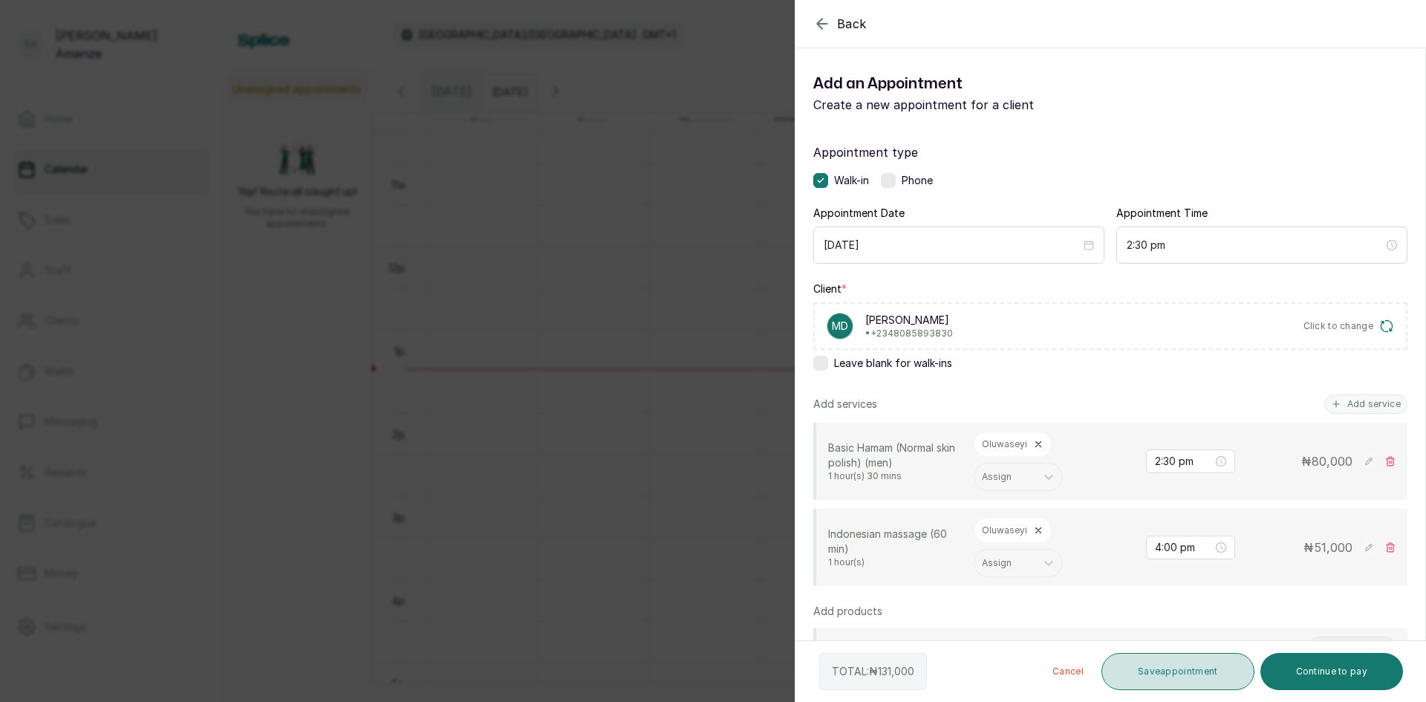
drag, startPoint x: 1174, startPoint y: 674, endPoint x: 1175, endPoint y: 663, distance: 11.2
click at [1175, 669] on button "Save appointment" at bounding box center [1178, 671] width 153 height 37
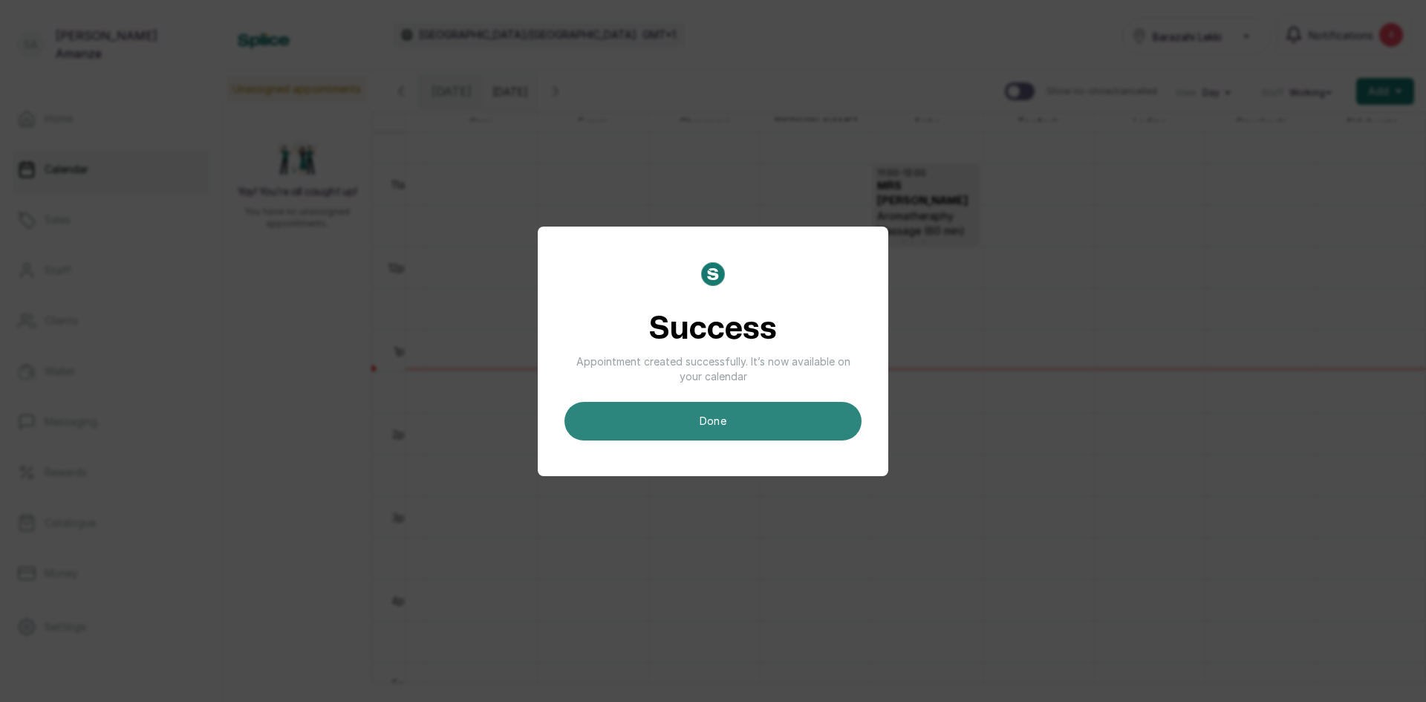
click at [624, 413] on button "done" at bounding box center [713, 421] width 297 height 39
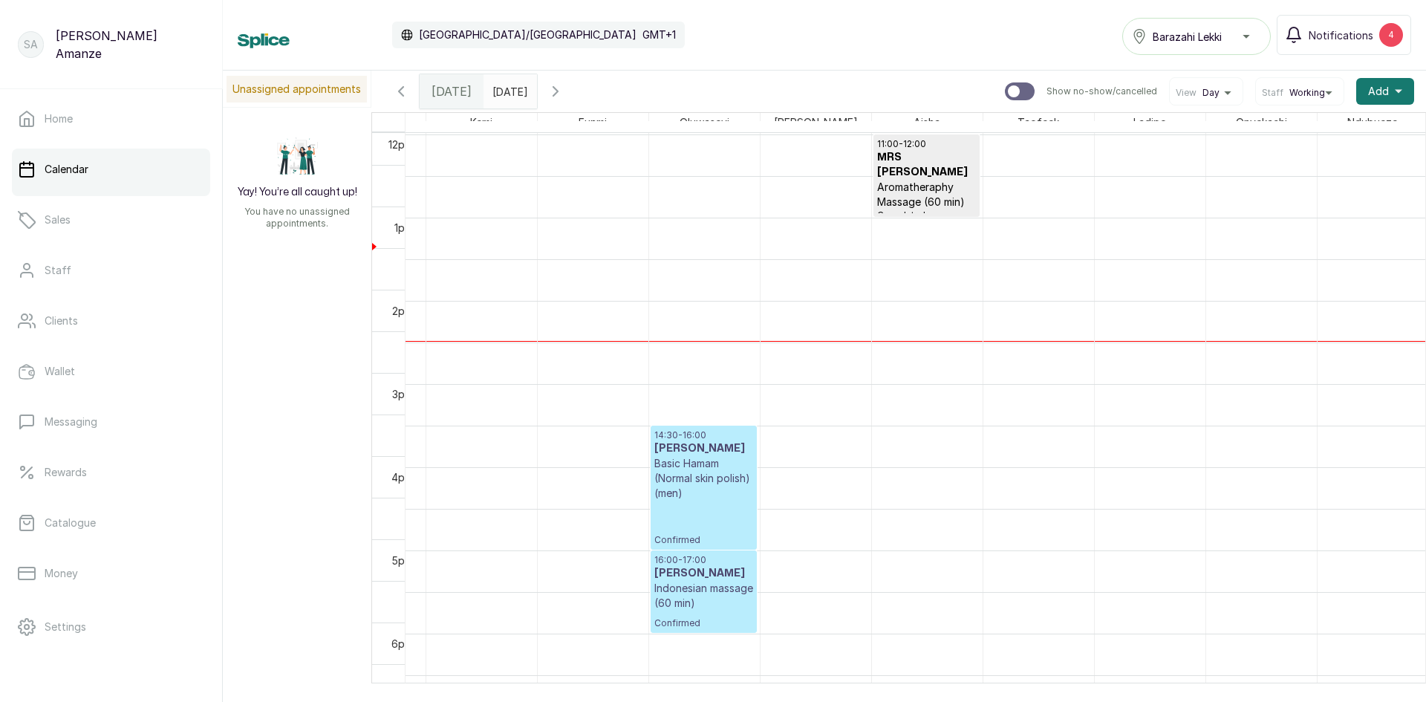
scroll to position [914, 0]
click at [1388, 36] on div "4" at bounding box center [1392, 35] width 24 height 24
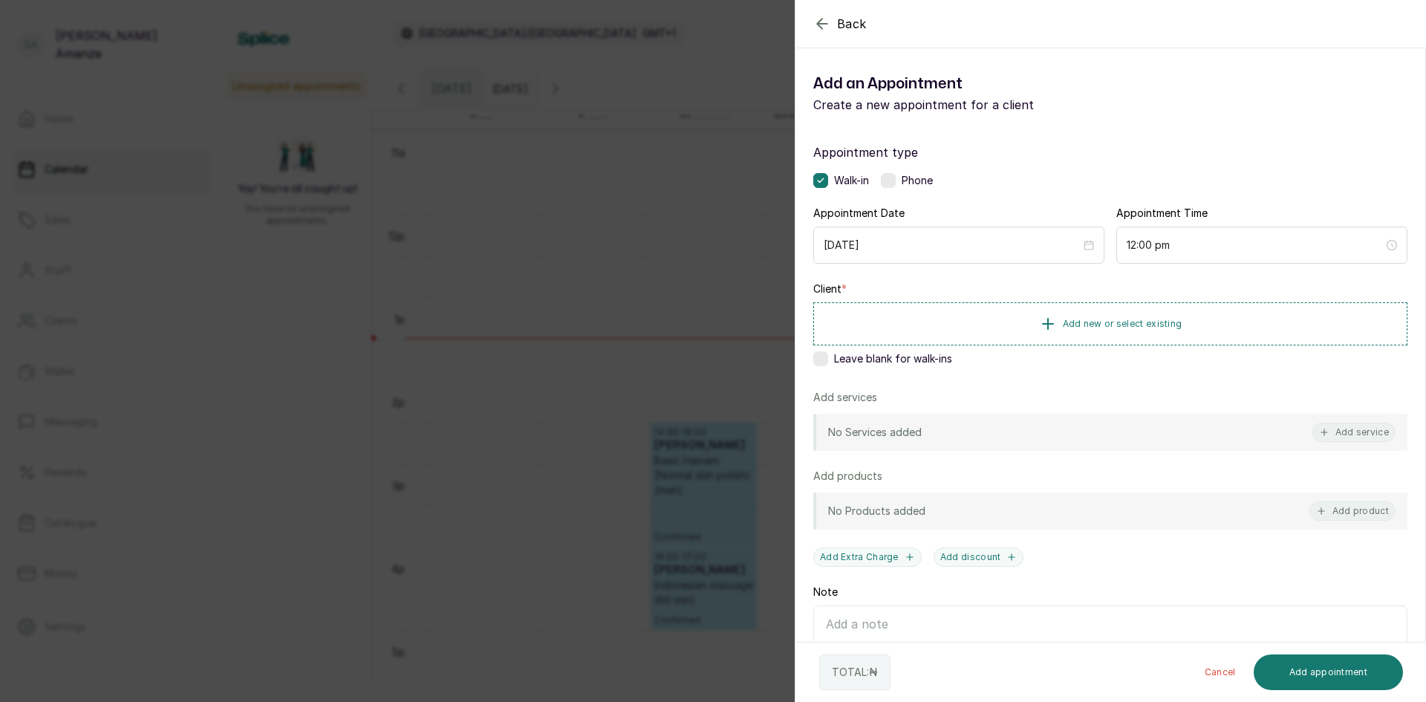
click at [698, 215] on div "Back Add Appointment Add an Appointment Create a new appointment for a client A…" at bounding box center [713, 351] width 1426 height 702
